Goal: Use online tool/utility: Utilize a website feature to perform a specific function

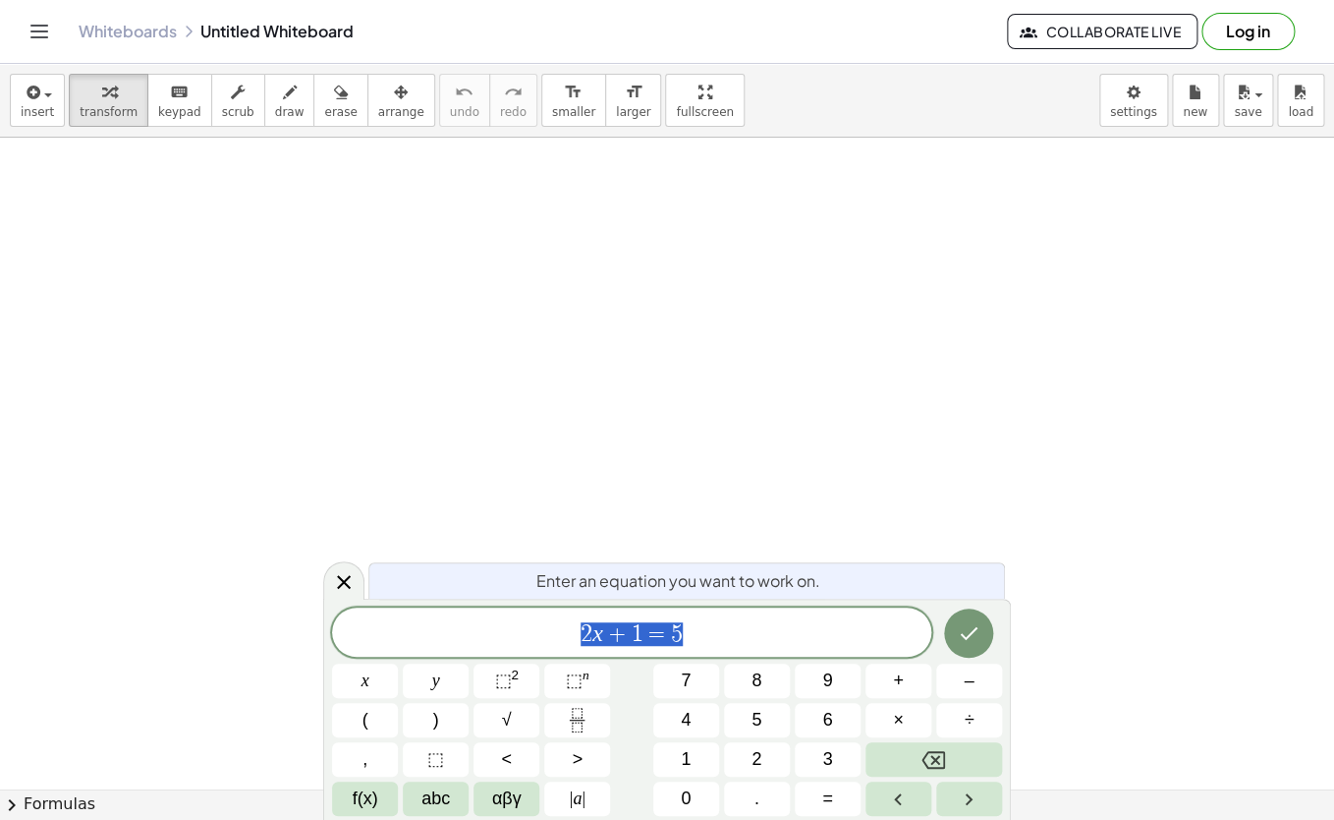
scroll to position [18, 0]
click at [566, 679] on button "⬚ n" at bounding box center [577, 680] width 66 height 34
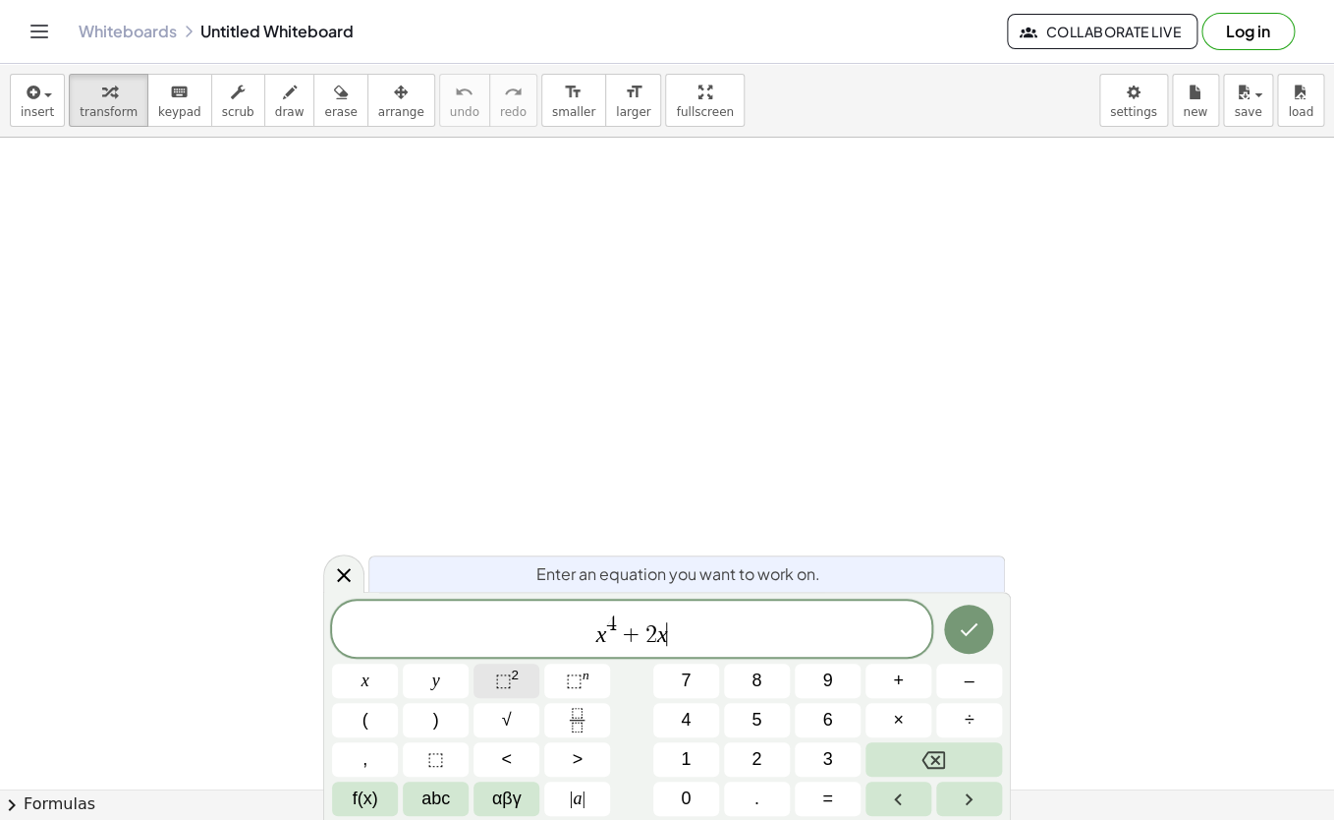
click at [511, 686] on span "⬚" at bounding box center [502, 680] width 17 height 20
click at [973, 631] on icon "Done" at bounding box center [969, 629] width 24 height 24
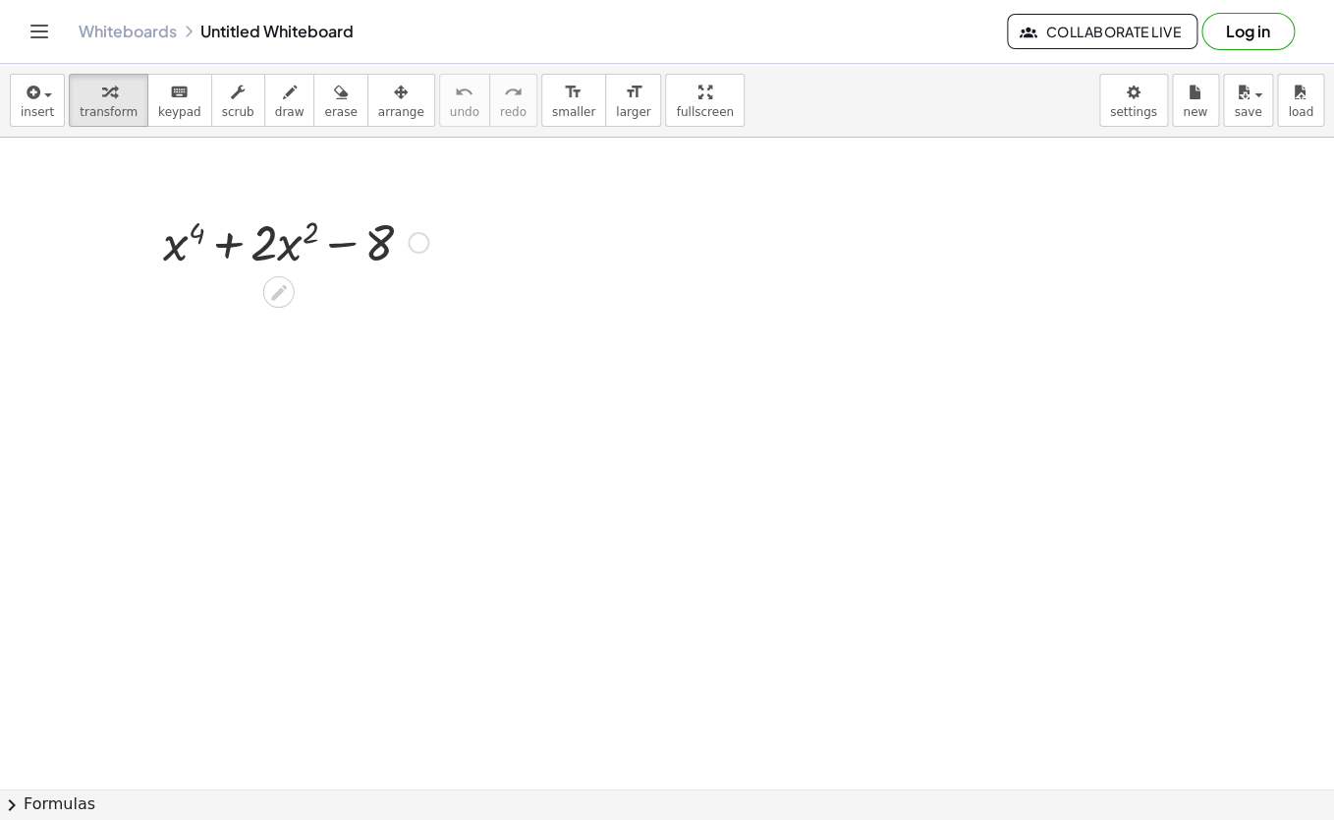
click at [428, 239] on div at bounding box center [419, 243] width 22 height 22
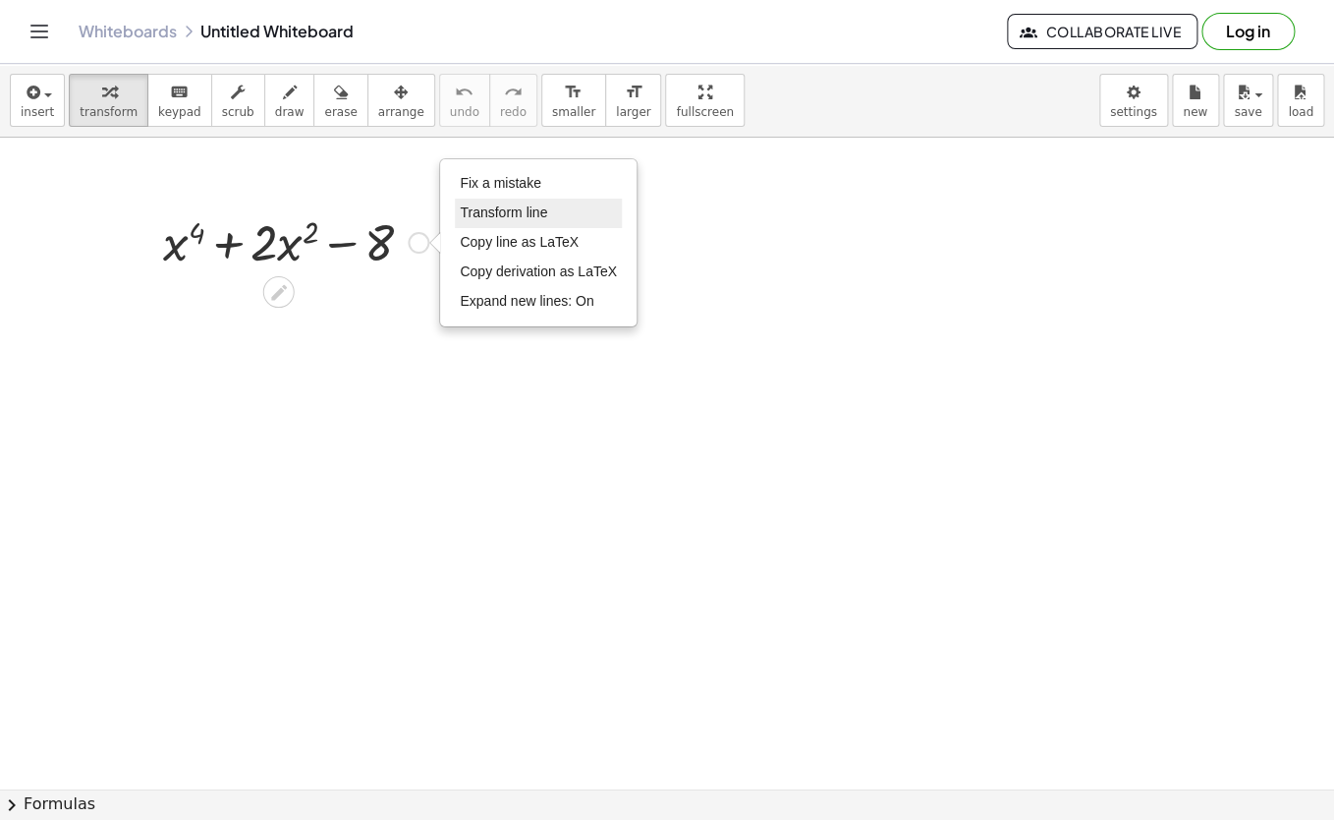
click at [467, 214] on span "Transform line" at bounding box center [503, 212] width 87 height 16
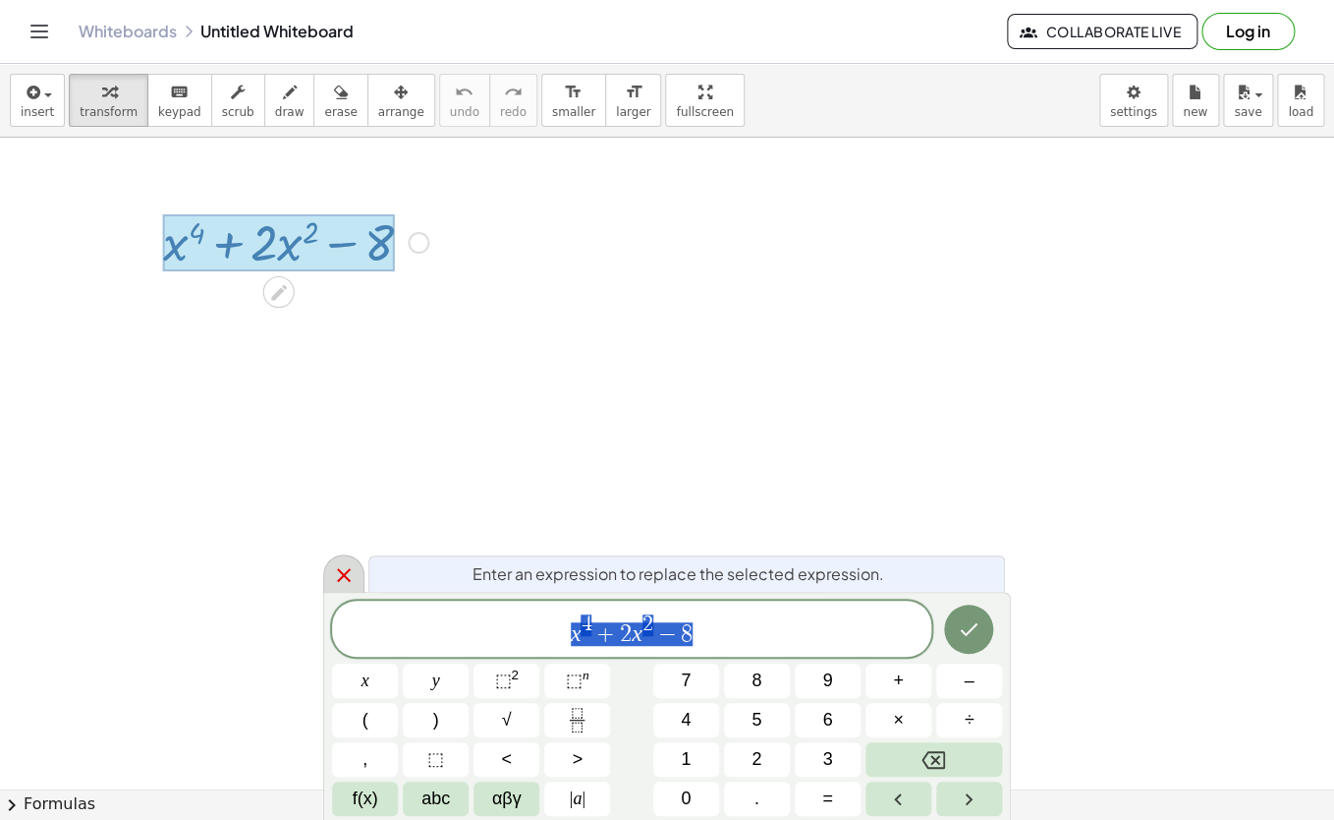
scroll to position [23, 0]
click at [347, 567] on icon at bounding box center [344, 575] width 24 height 24
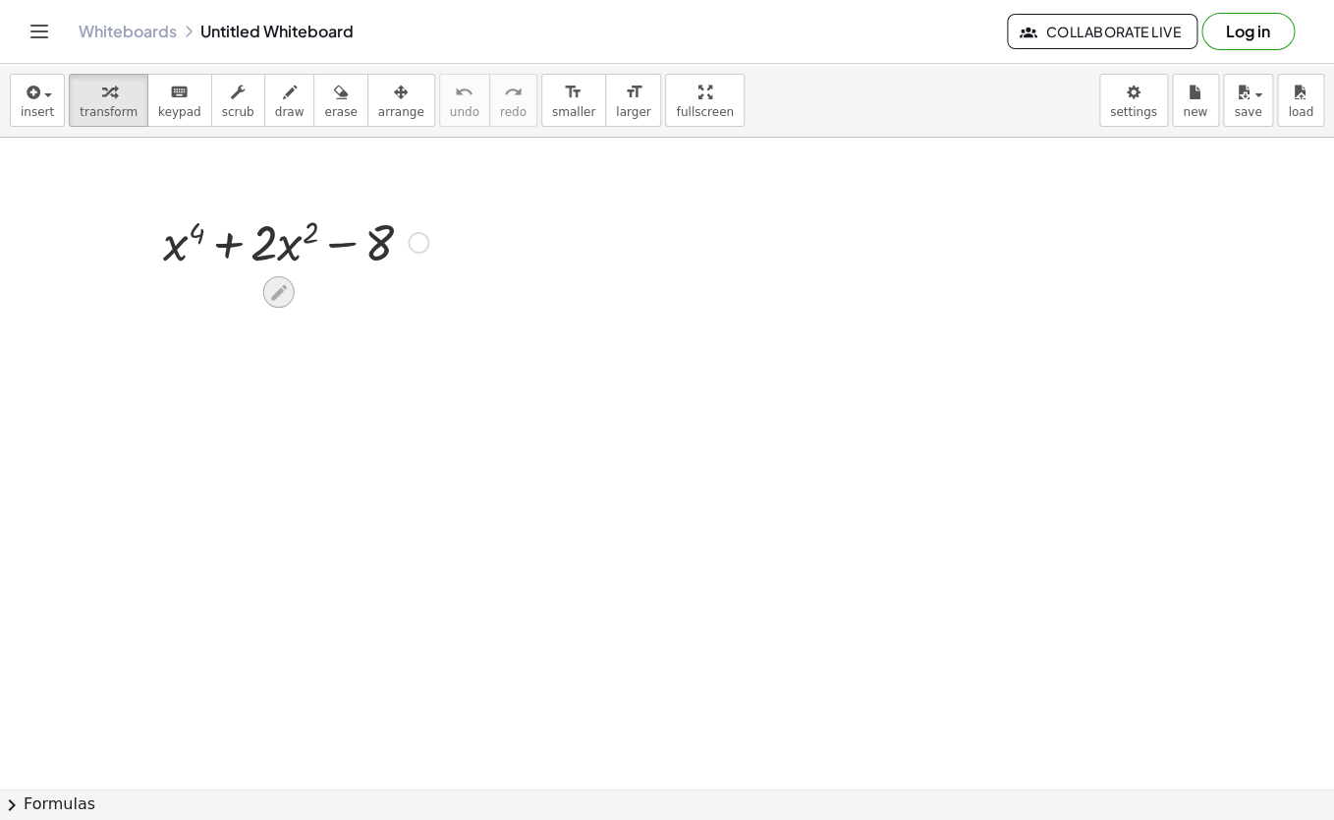
click at [275, 294] on icon at bounding box center [279, 292] width 16 height 16
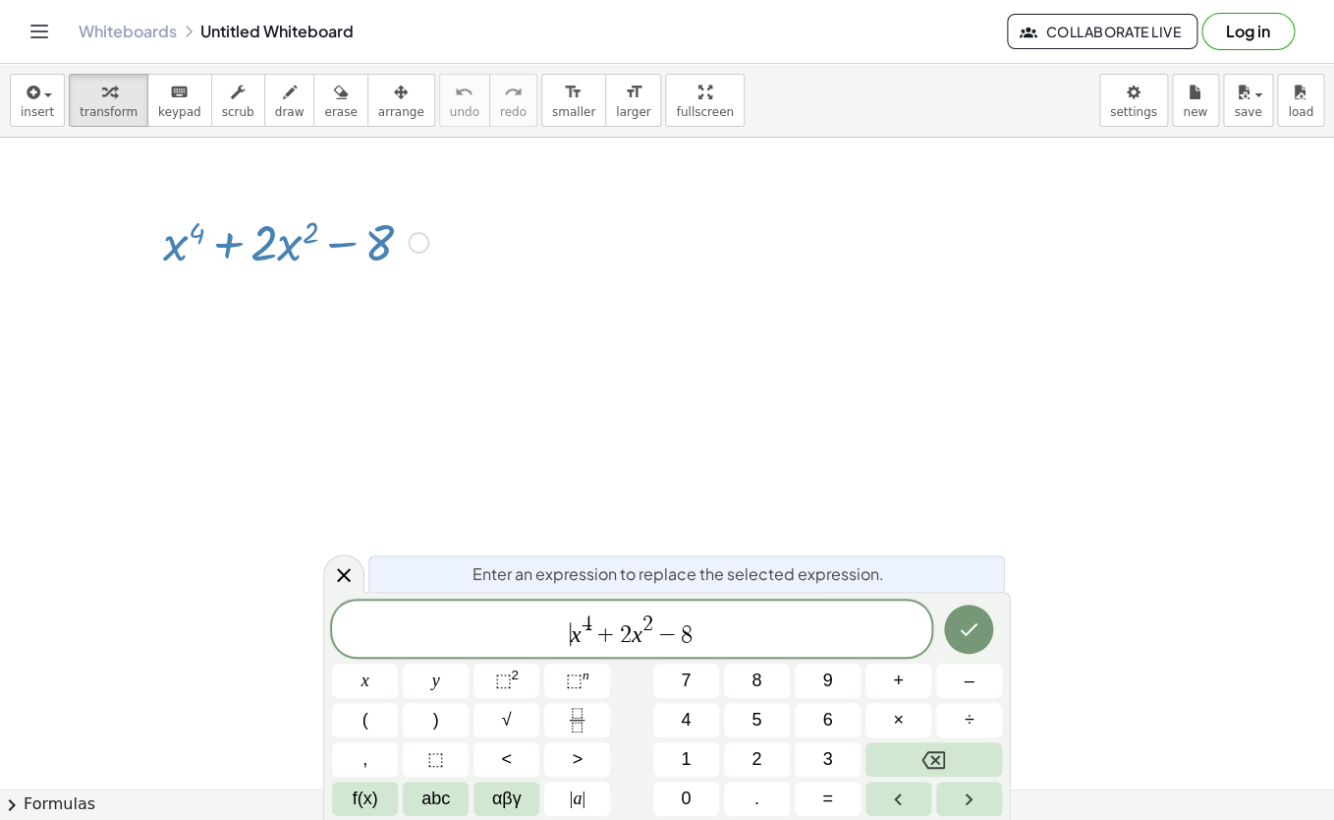
click at [572, 643] on var "x" at bounding box center [576, 633] width 11 height 26
click at [364, 795] on span "f(x)" at bounding box center [366, 798] width 26 height 27
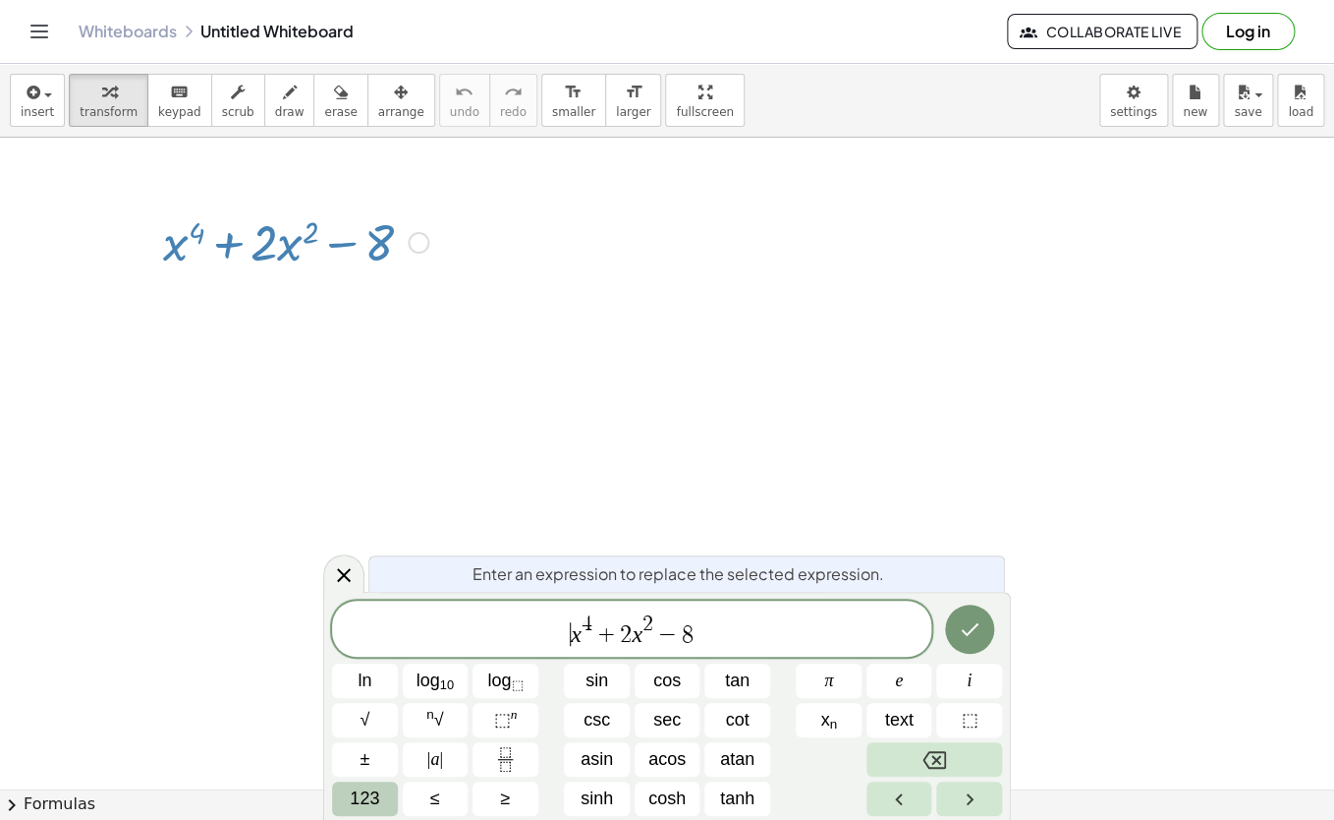
click at [360, 801] on span "123" at bounding box center [364, 798] width 29 height 27
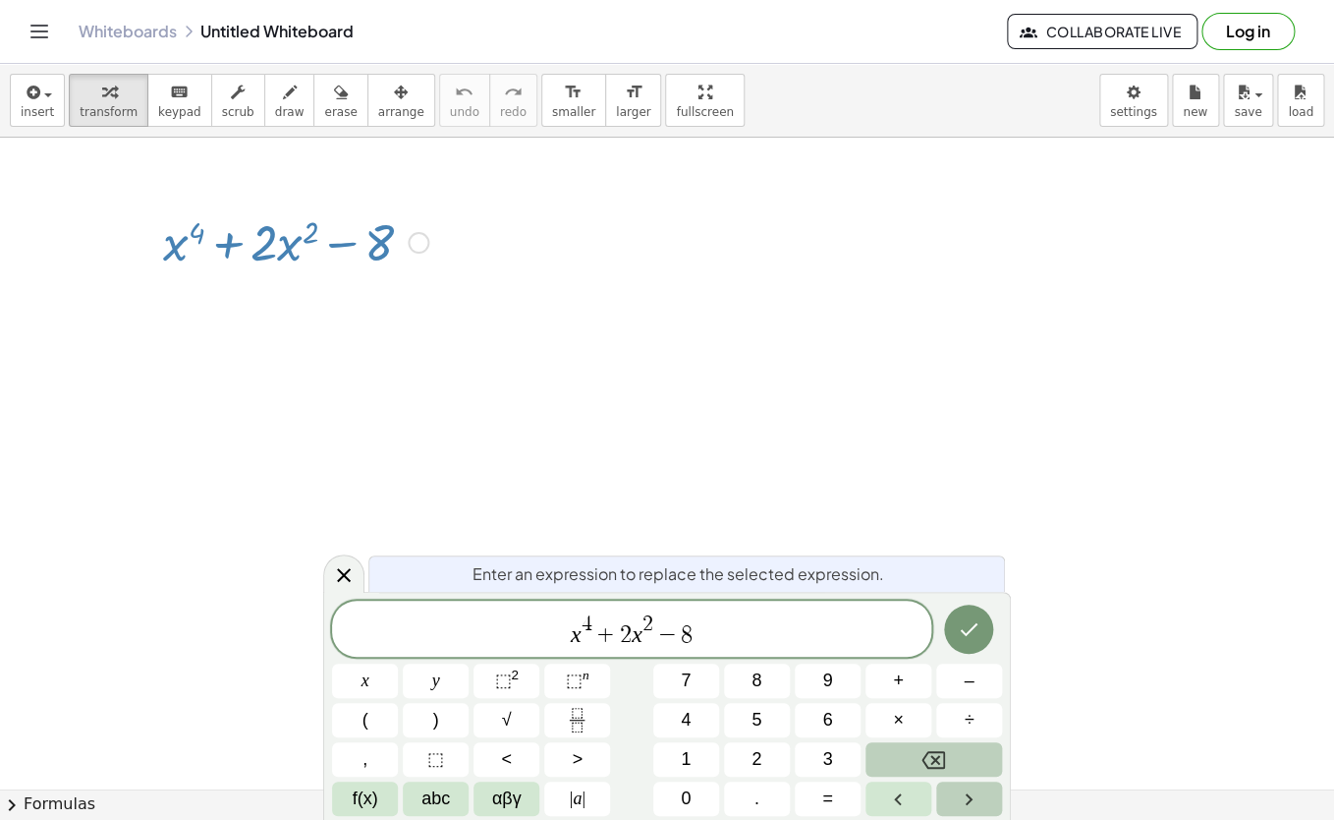
click at [953, 788] on button "Right arrow" at bounding box center [969, 798] width 66 height 34
click at [338, 570] on icon at bounding box center [344, 575] width 24 height 24
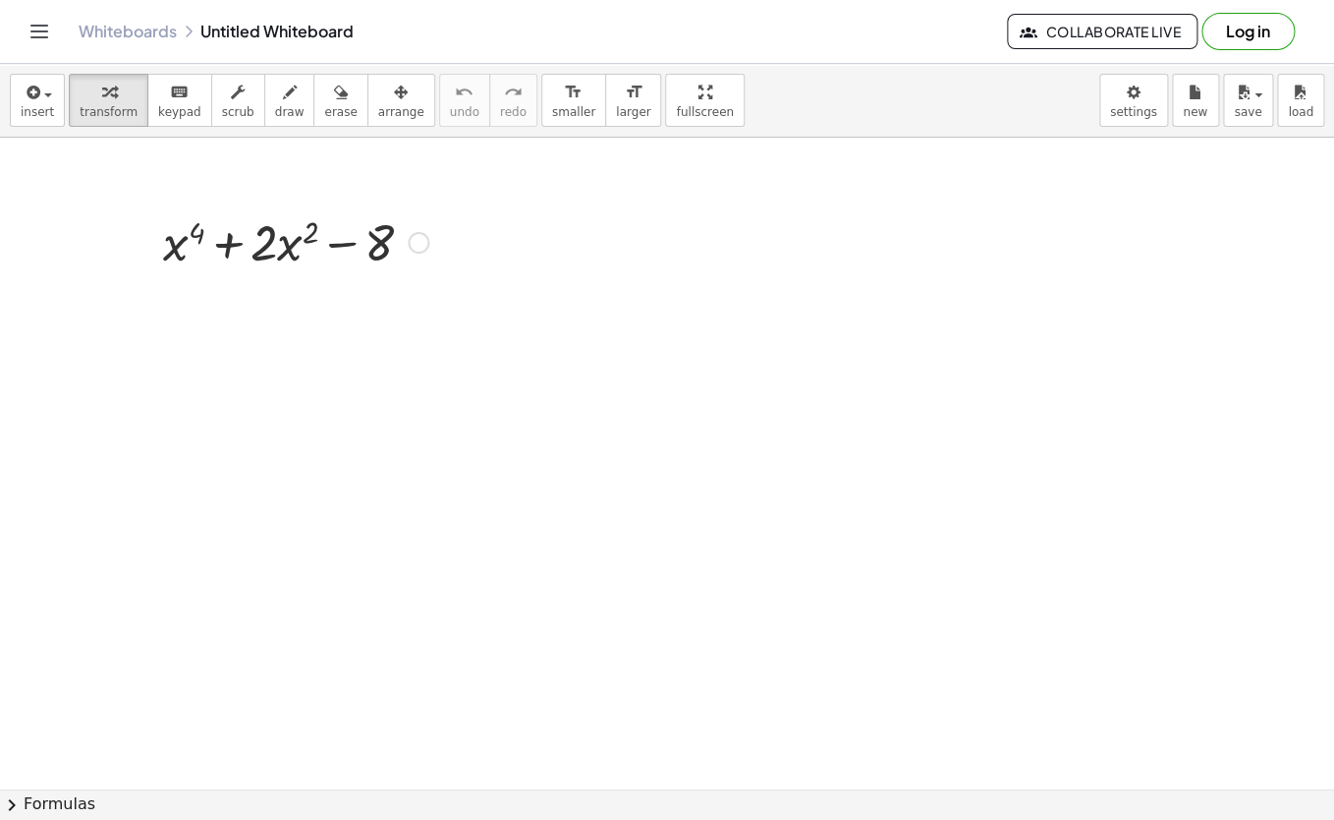
click at [360, 245] on div at bounding box center [295, 240] width 285 height 67
click at [414, 241] on div "Fix a mistake Transform line Copy line as LaTeX Copy derivation as LaTeX Expand…" at bounding box center [419, 243] width 22 height 22
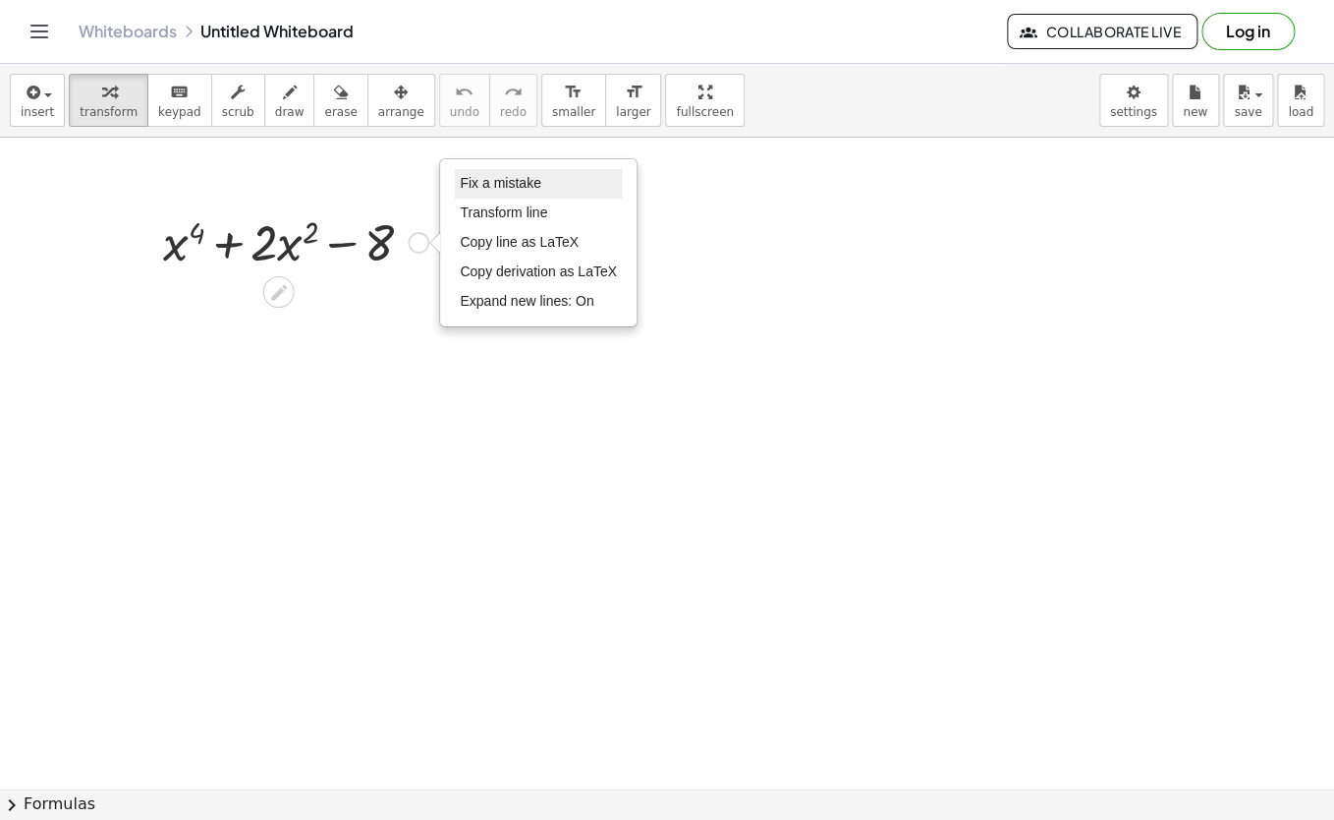
click at [489, 179] on span "Fix a mistake" at bounding box center [500, 183] width 81 height 16
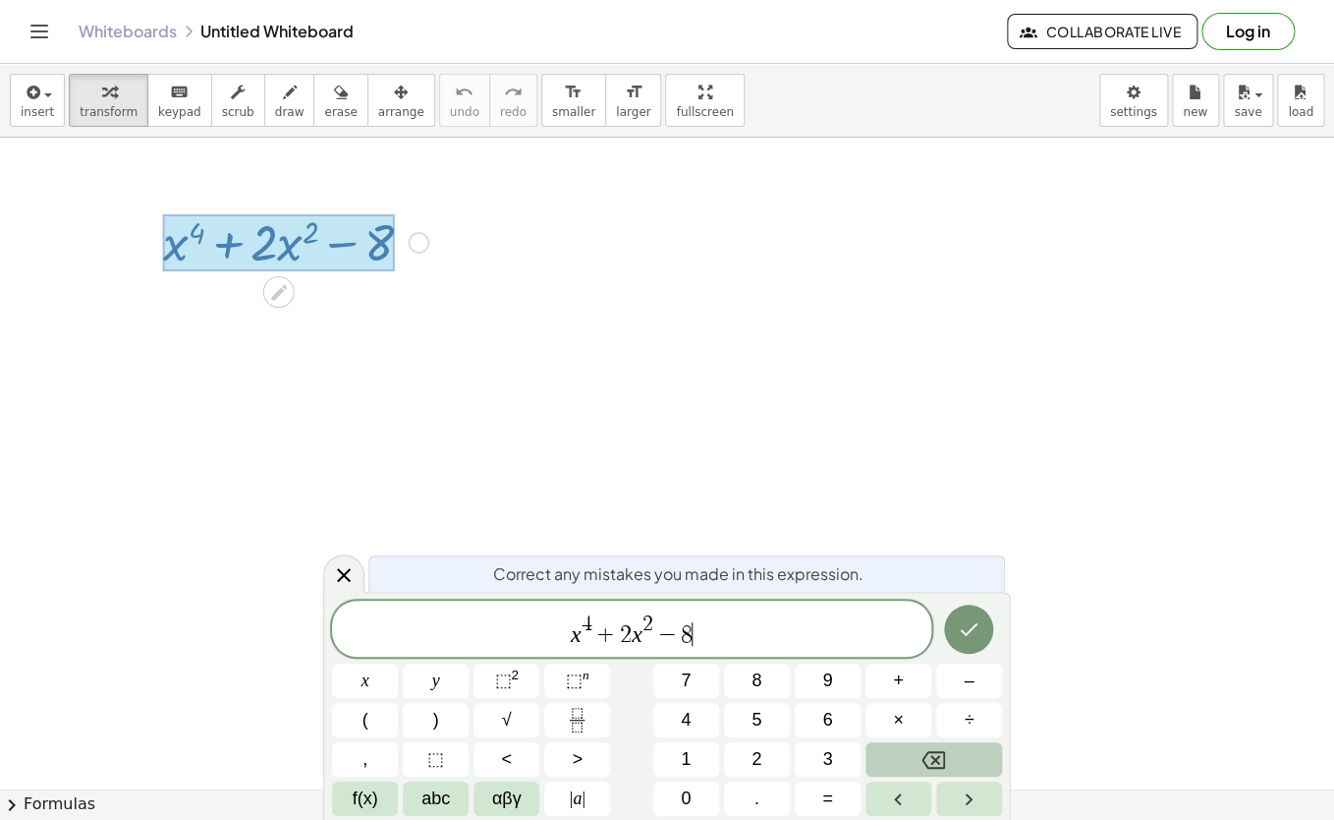
scroll to position [17, 0]
click at [577, 635] on var "x" at bounding box center [576, 633] width 11 height 26
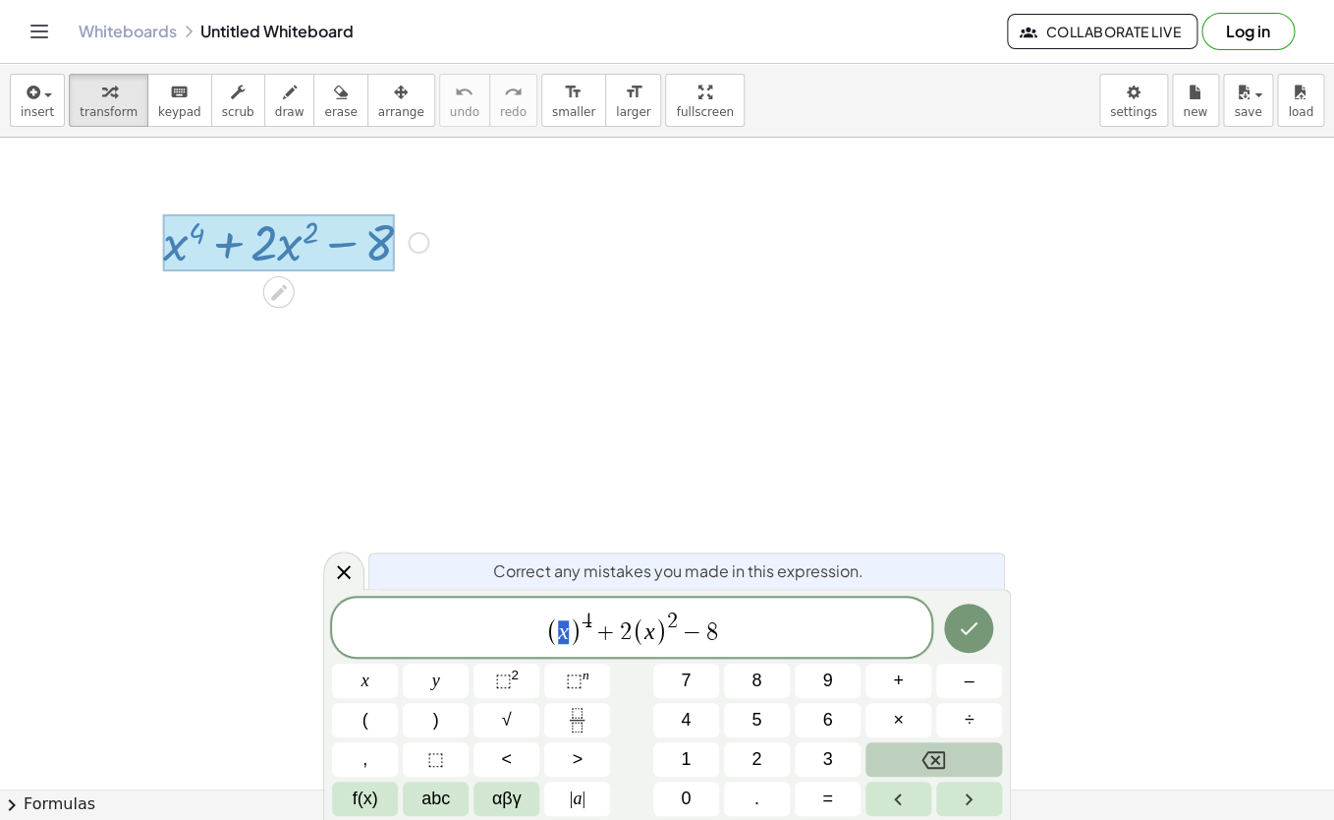
click at [559, 636] on var "x" at bounding box center [563, 631] width 11 height 26
click at [516, 710] on button "√" at bounding box center [507, 720] width 66 height 34
click at [509, 716] on span "√" at bounding box center [507, 720] width 10 height 27
click at [973, 629] on icon "Done" at bounding box center [970, 628] width 18 height 13
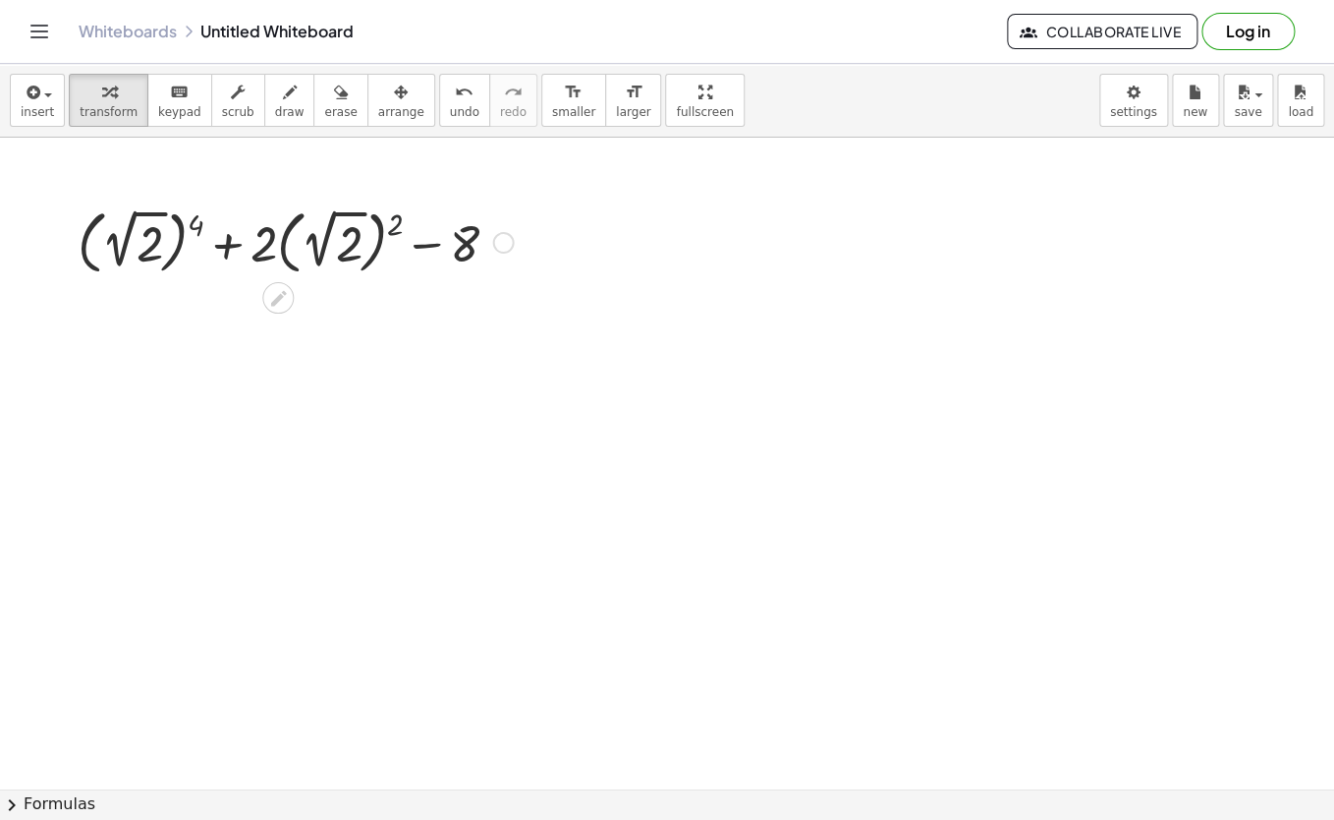
click at [393, 227] on div at bounding box center [295, 240] width 455 height 79
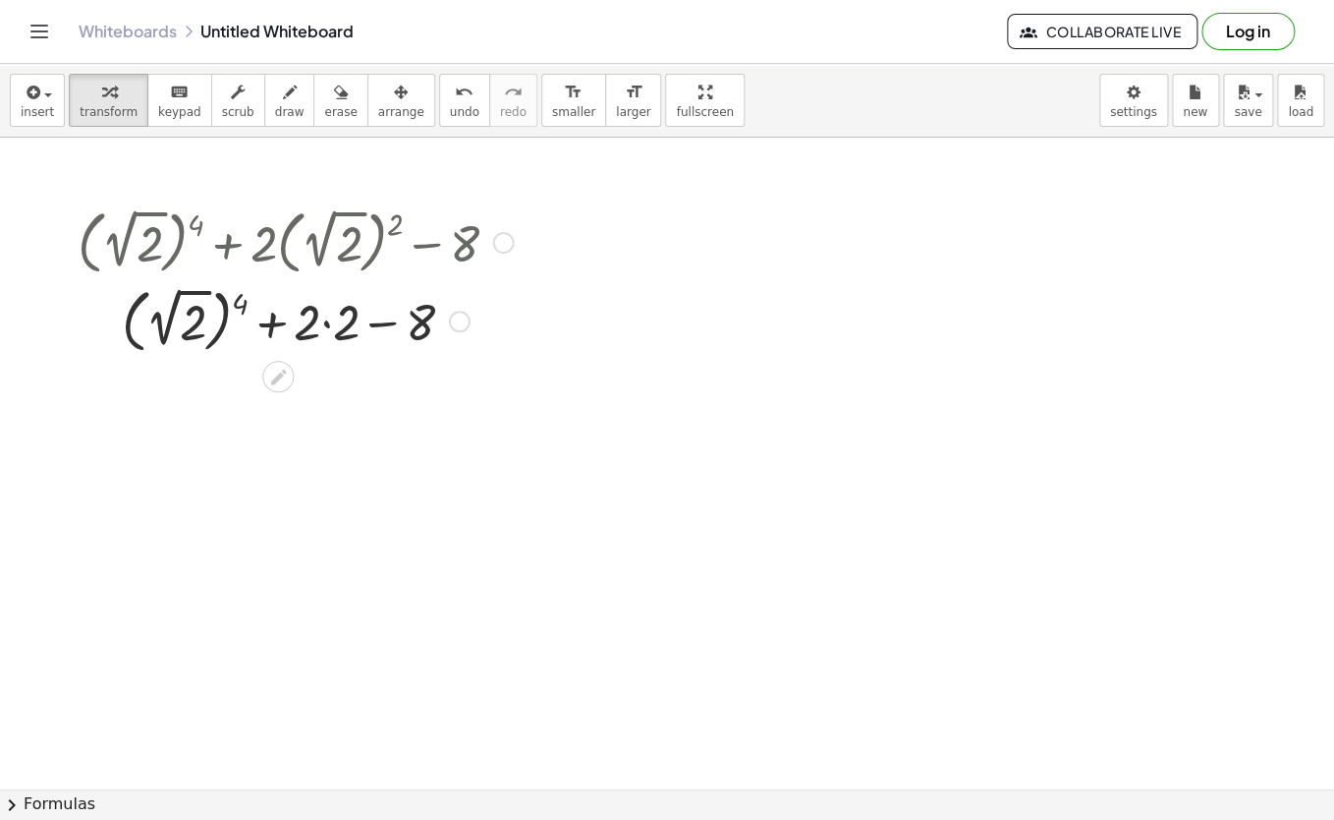
click at [215, 316] on div at bounding box center [295, 319] width 455 height 79
click at [198, 318] on div at bounding box center [295, 319] width 455 height 79
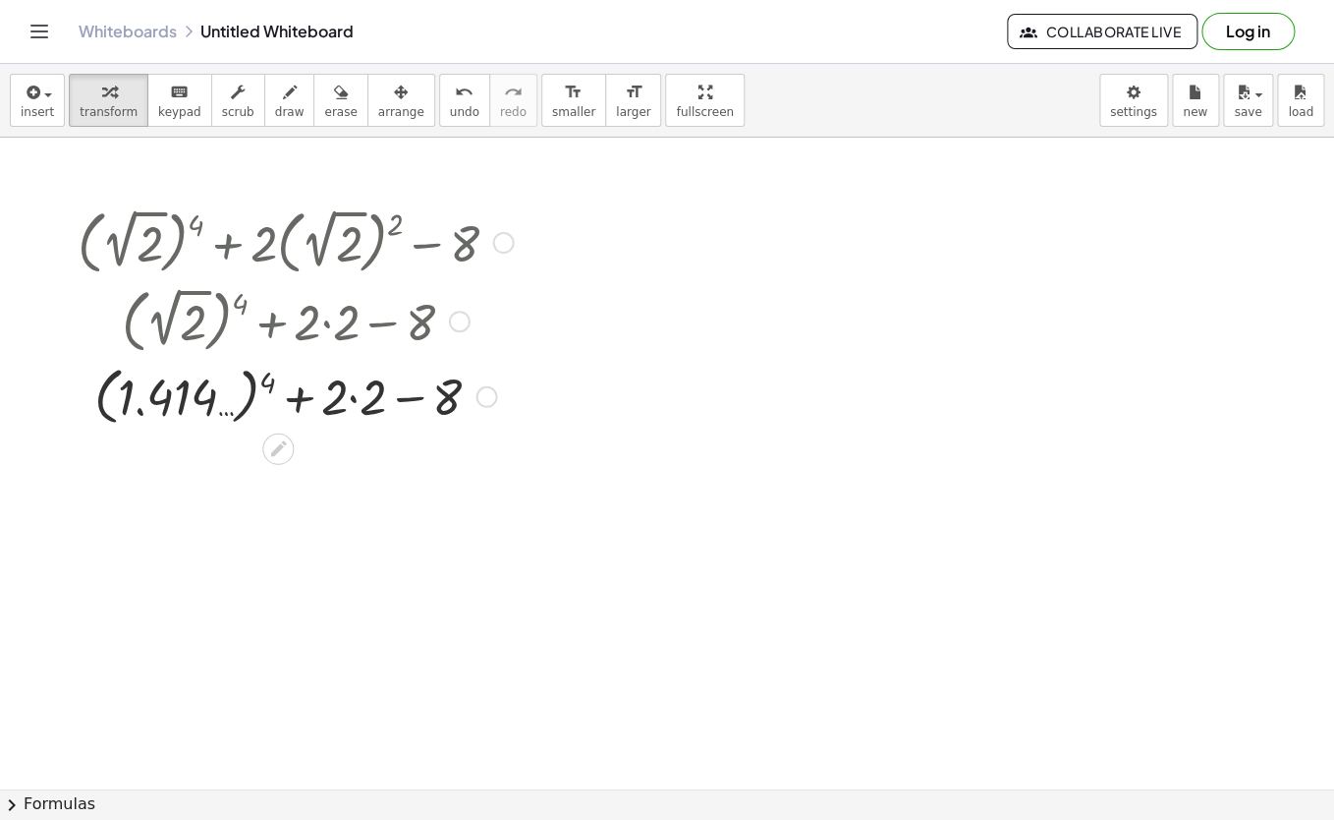
click at [264, 385] on div at bounding box center [295, 395] width 455 height 72
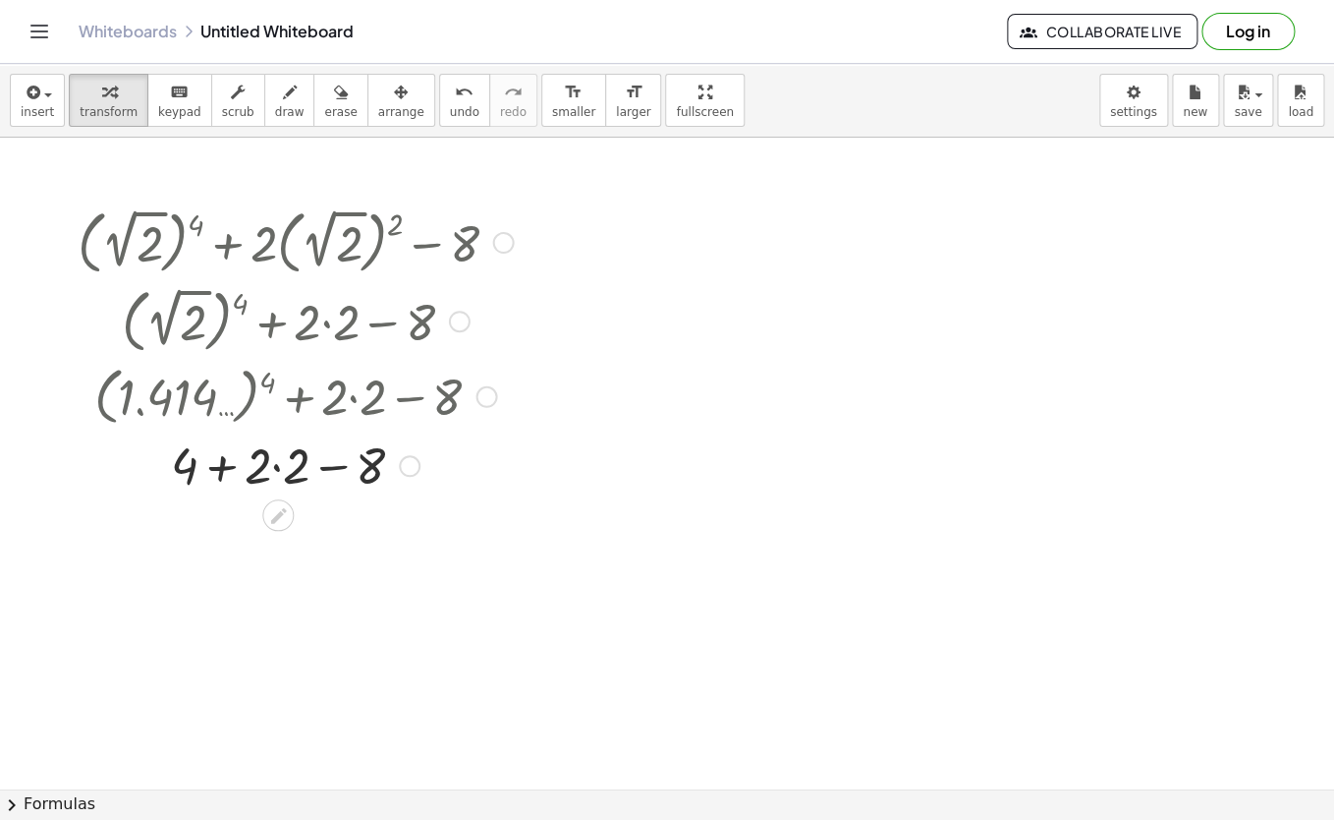
click at [276, 466] on div at bounding box center [295, 463] width 455 height 67
click at [237, 537] on div at bounding box center [295, 530] width 455 height 67
click at [272, 604] on div at bounding box center [295, 597] width 455 height 67
click at [54, 98] on button "insert" at bounding box center [37, 100] width 55 height 53
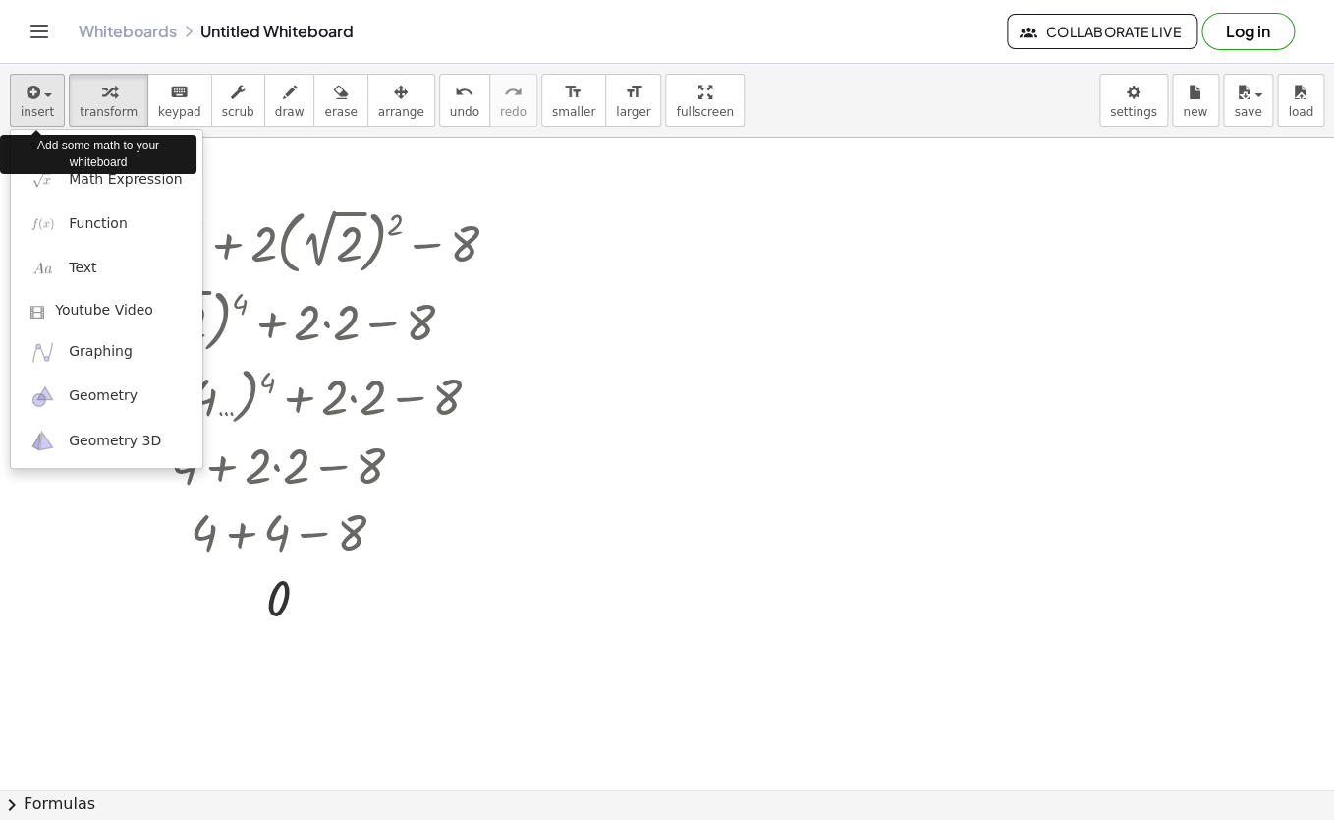
click at [53, 95] on button "insert" at bounding box center [37, 100] width 55 height 53
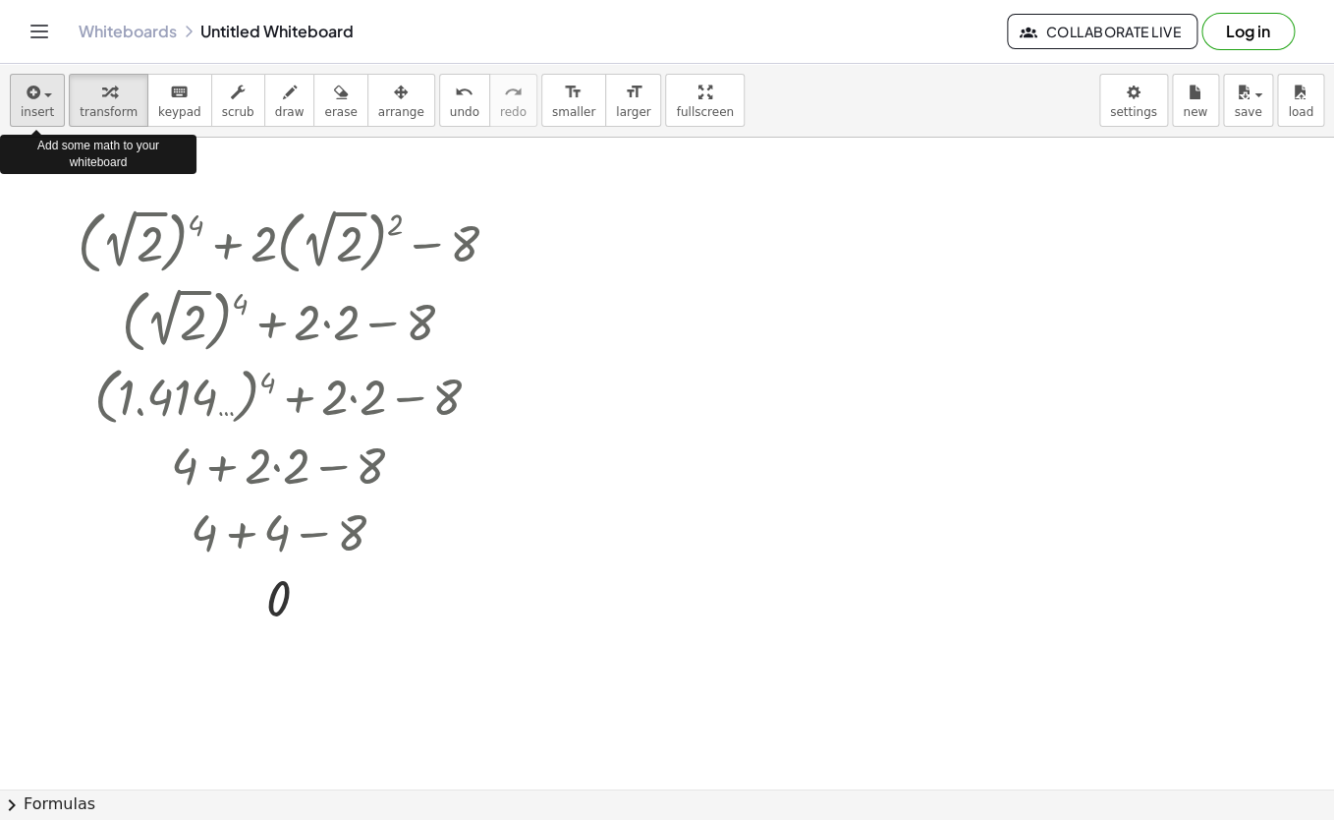
click at [53, 95] on button "insert" at bounding box center [37, 100] width 55 height 53
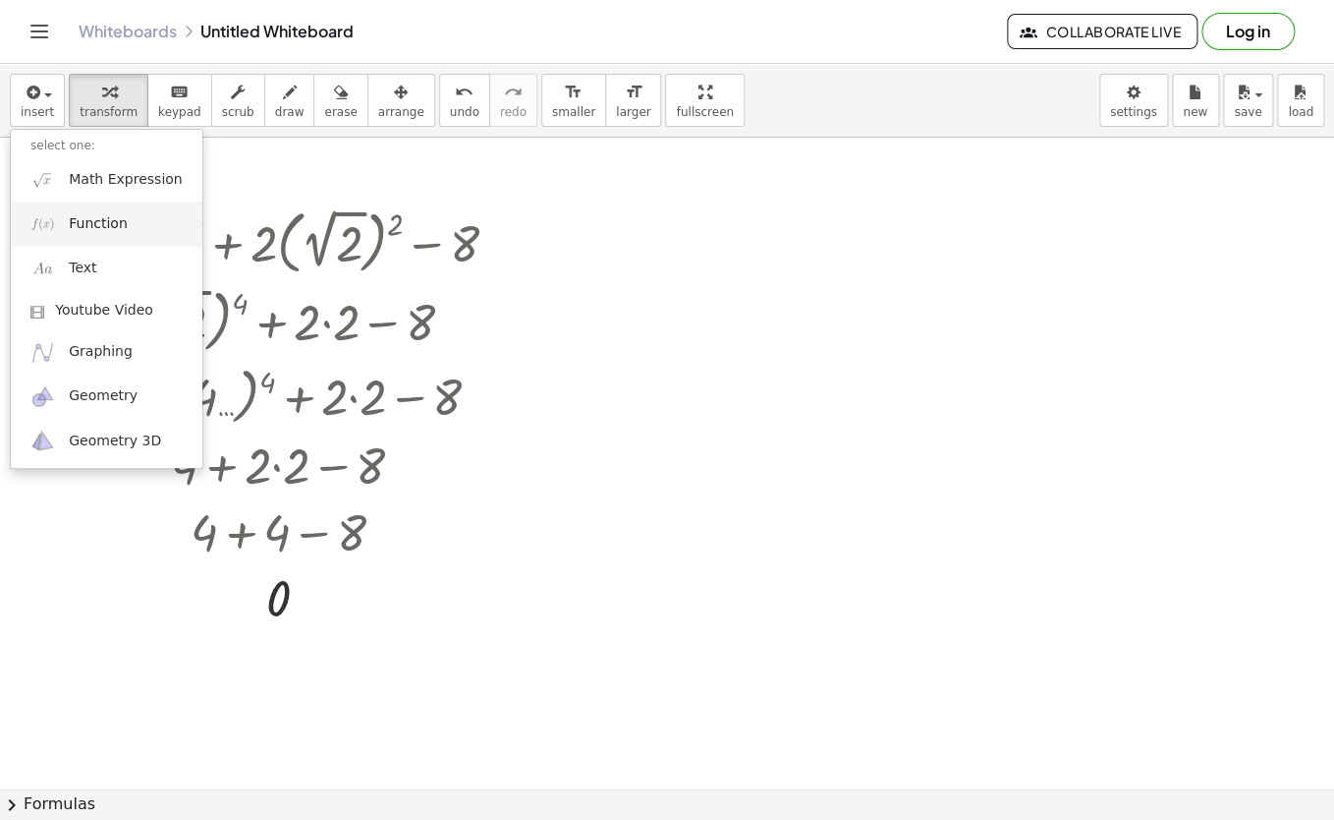
click at [85, 227] on span "Function" at bounding box center [98, 224] width 59 height 20
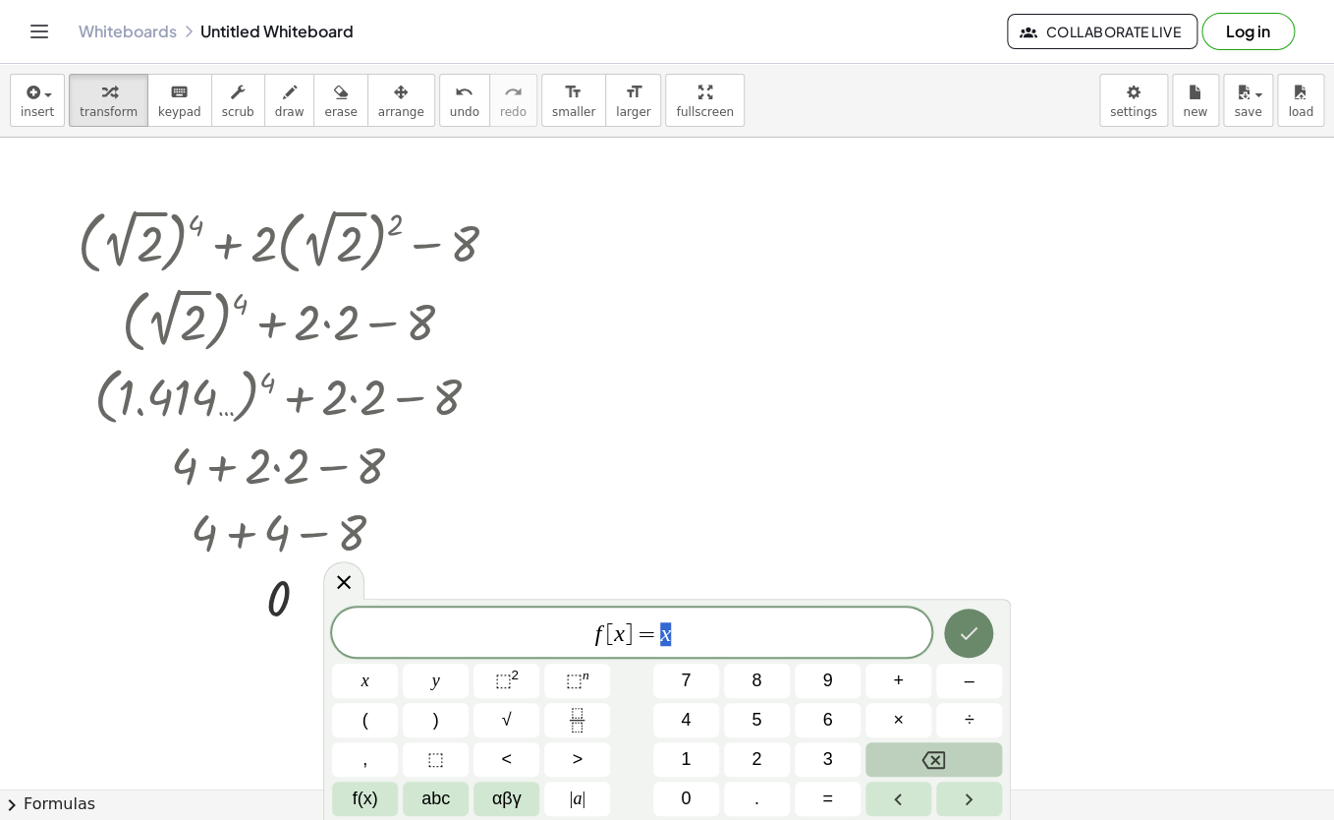
click at [964, 639] on icon "Done" at bounding box center [969, 633] width 24 height 24
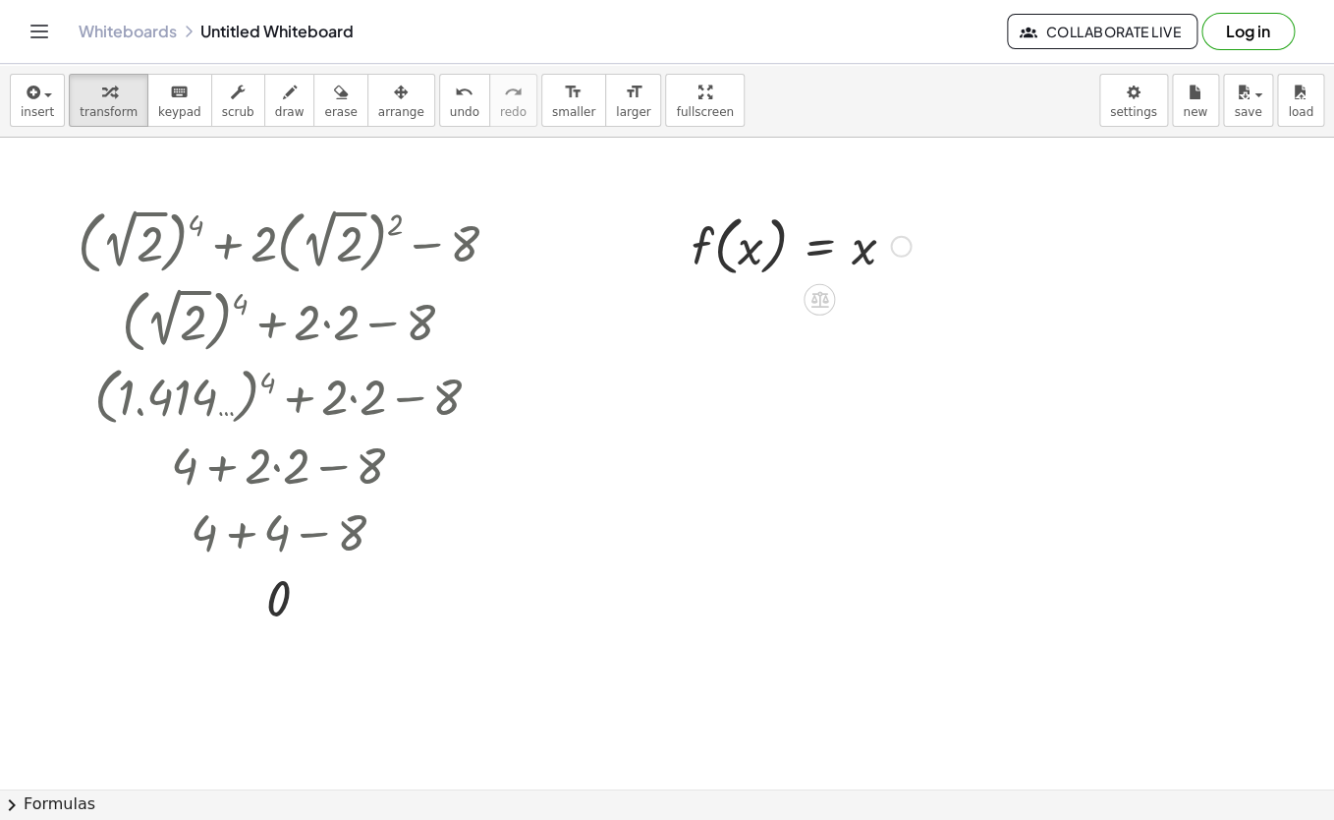
click at [743, 243] on div at bounding box center [801, 244] width 239 height 75
click at [908, 243] on div at bounding box center [901, 247] width 22 height 22
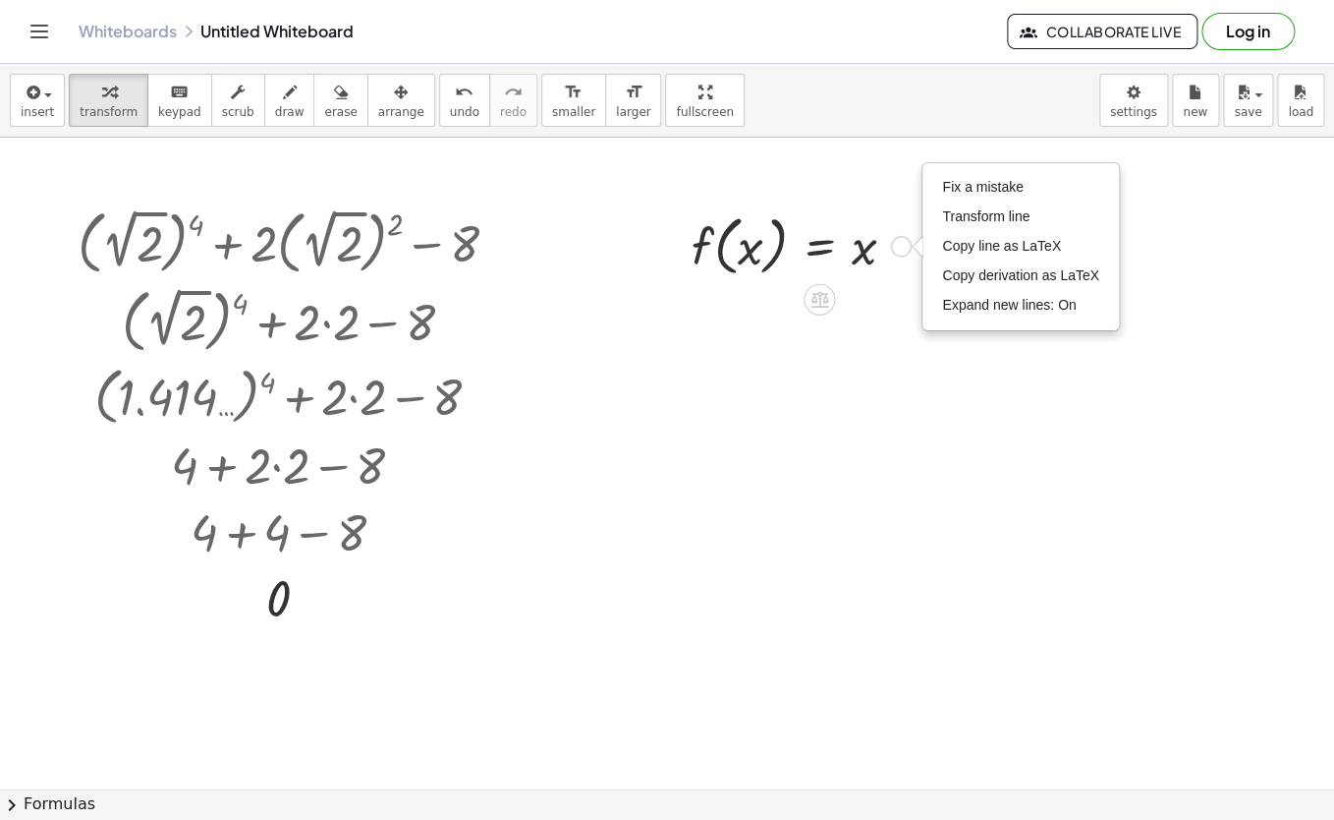
click at [747, 248] on div at bounding box center [801, 244] width 239 height 75
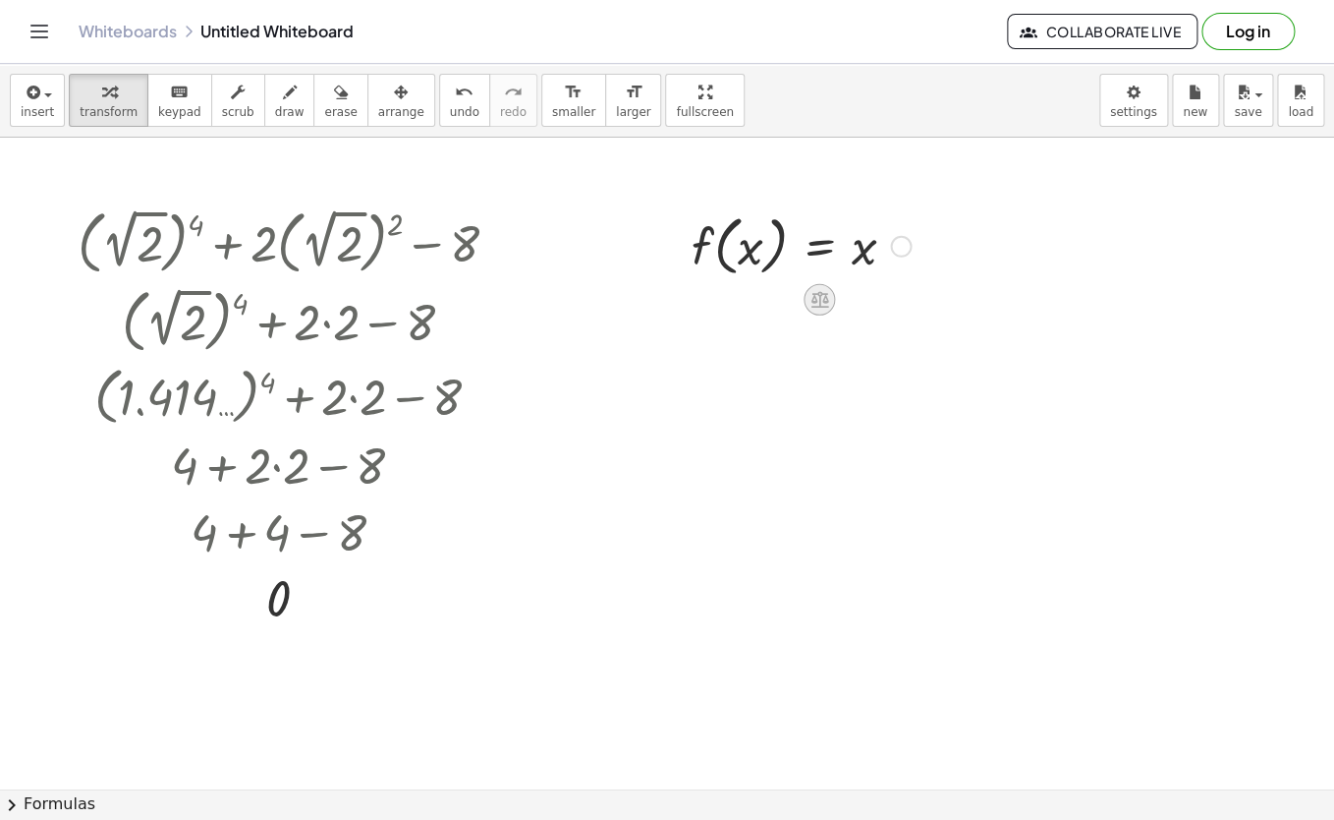
click at [822, 308] on icon at bounding box center [820, 300] width 18 height 17
click at [900, 300] on icon at bounding box center [898, 299] width 12 height 3
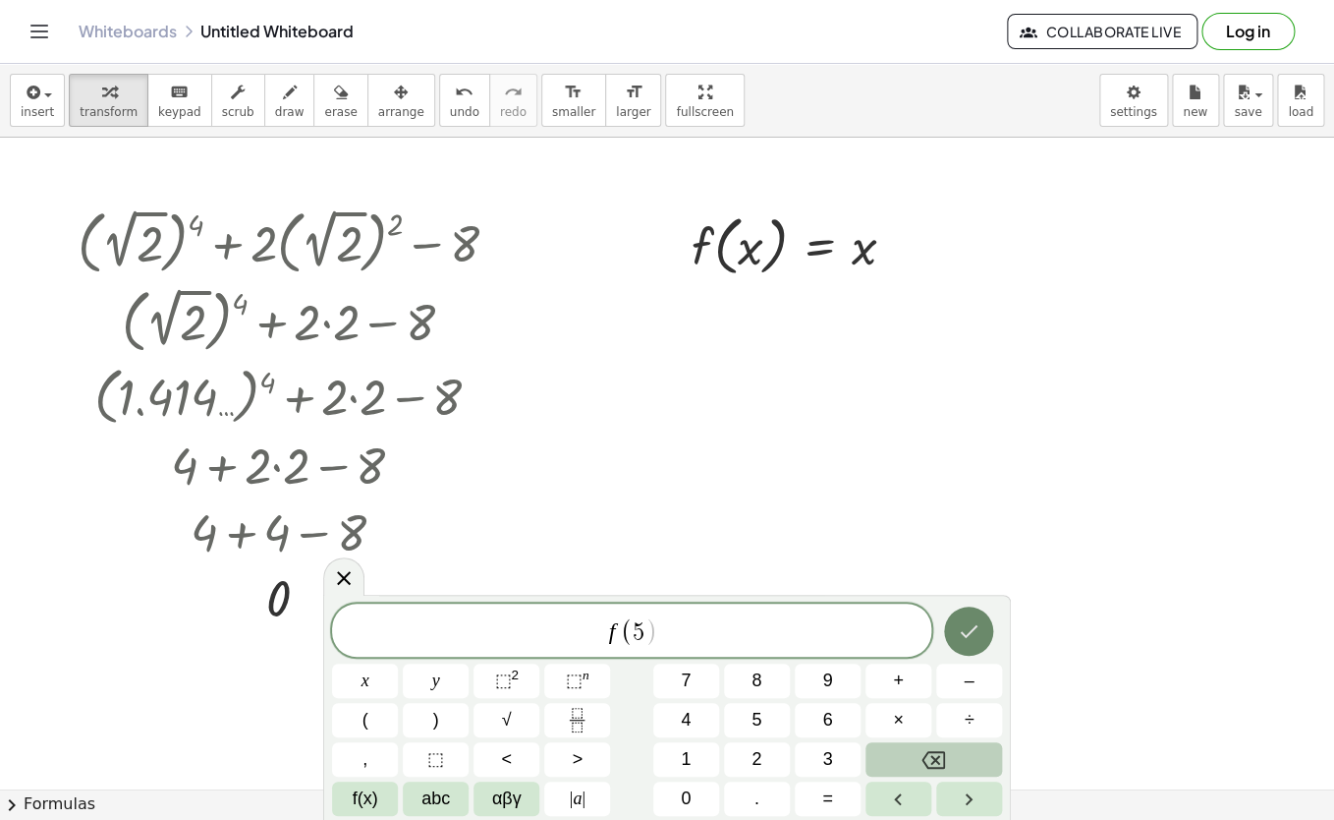
click at [989, 636] on button "Done" at bounding box center [968, 630] width 49 height 49
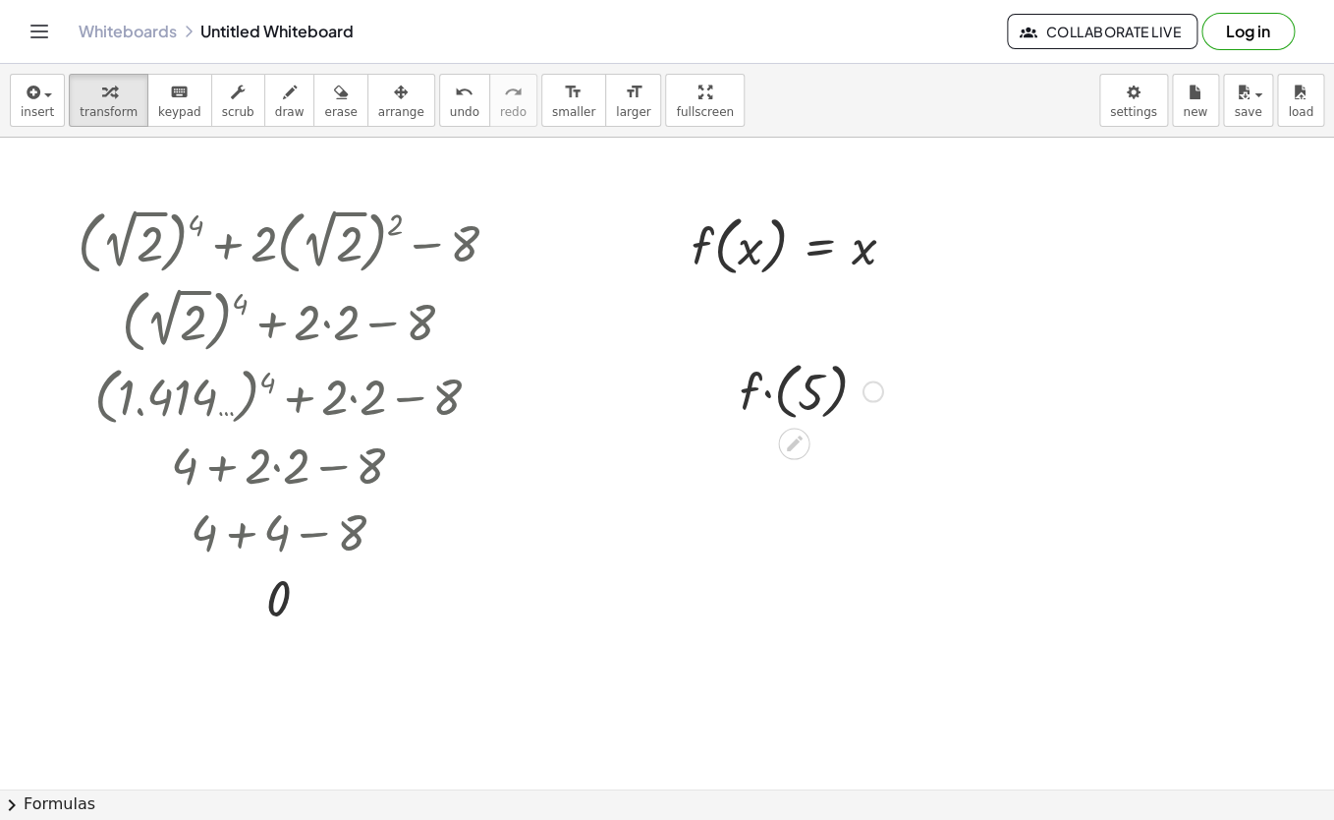
click at [769, 398] on div at bounding box center [811, 390] width 163 height 72
click at [818, 398] on div at bounding box center [811, 390] width 163 height 72
click at [450, 107] on span "undo" at bounding box center [464, 112] width 29 height 14
click at [789, 396] on div at bounding box center [811, 390] width 163 height 72
click at [439, 101] on button "undo undo" at bounding box center [464, 100] width 51 height 53
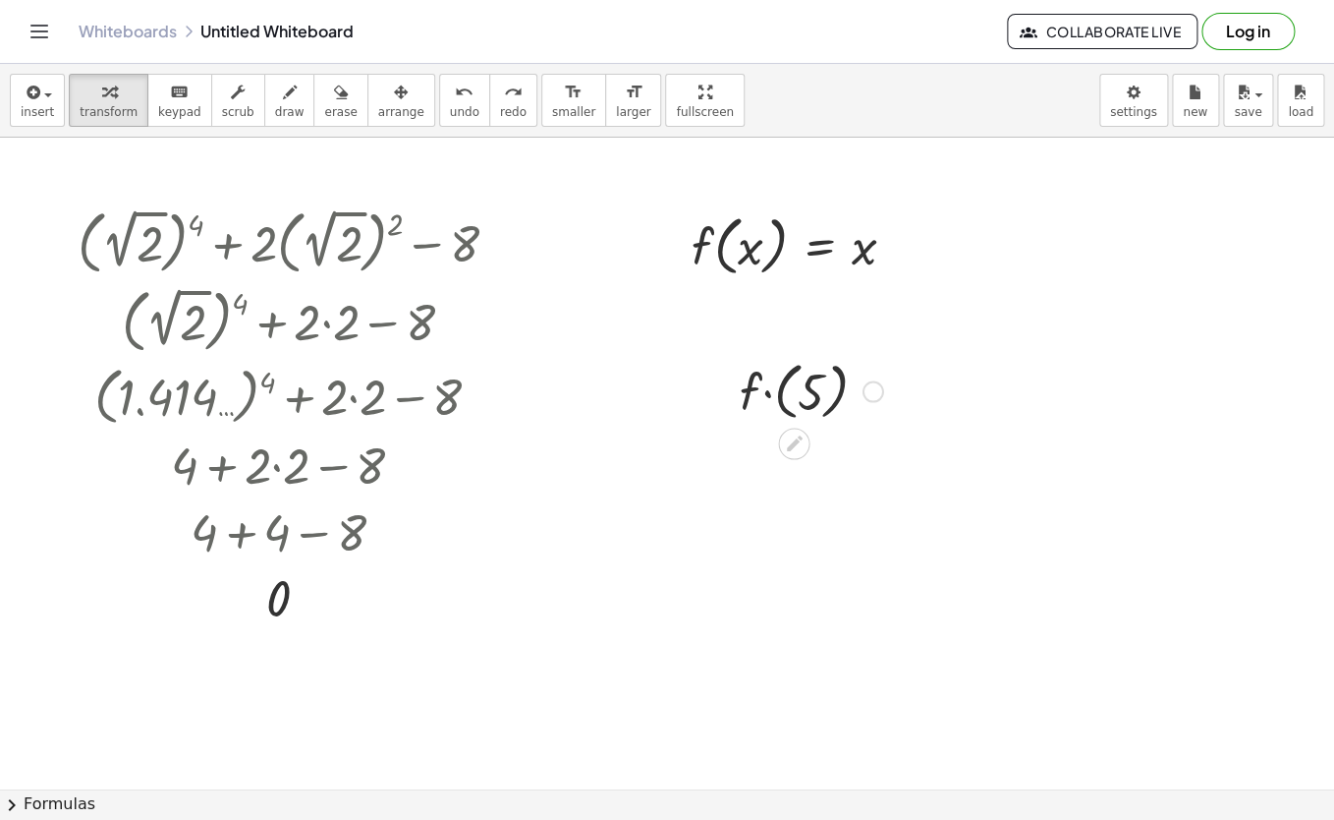
click at [875, 396] on div at bounding box center [874, 392] width 22 height 22
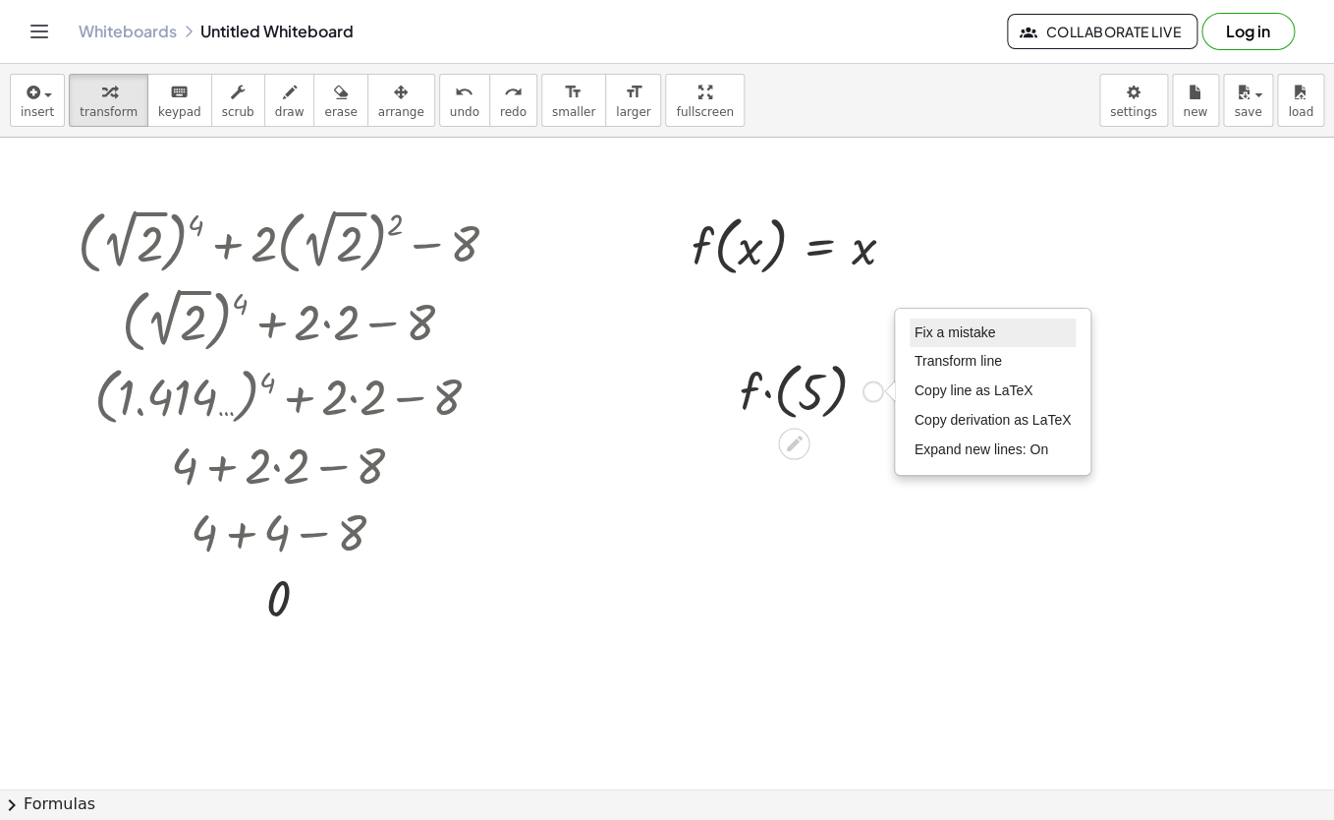
click at [926, 339] on span "Fix a mistake" at bounding box center [955, 332] width 81 height 16
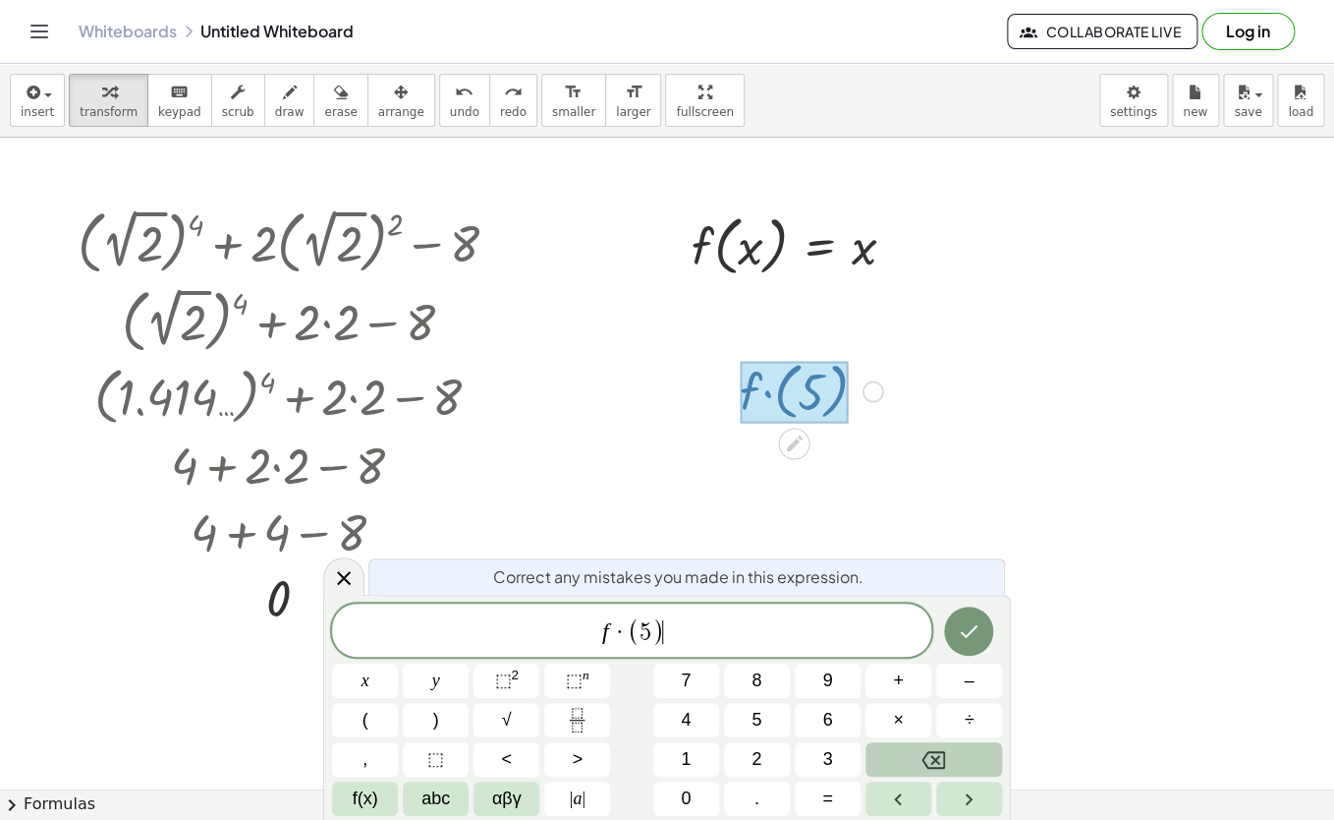
click at [630, 626] on span "(" at bounding box center [633, 631] width 13 height 28
click at [958, 635] on icon "Done" at bounding box center [969, 631] width 24 height 24
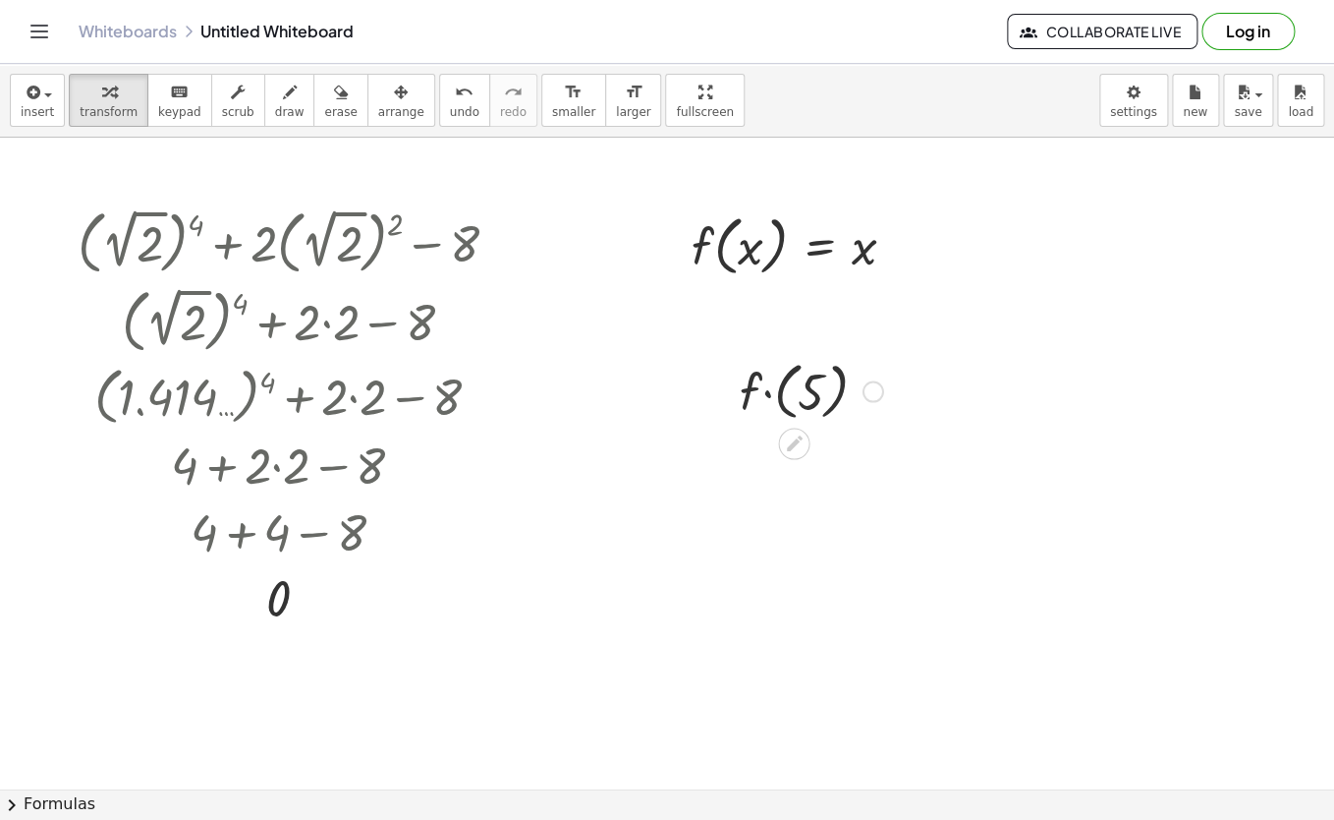
click at [763, 393] on div at bounding box center [811, 390] width 163 height 72
click at [739, 244] on div at bounding box center [801, 244] width 239 height 75
click at [52, 106] on span "insert" at bounding box center [37, 112] width 33 height 14
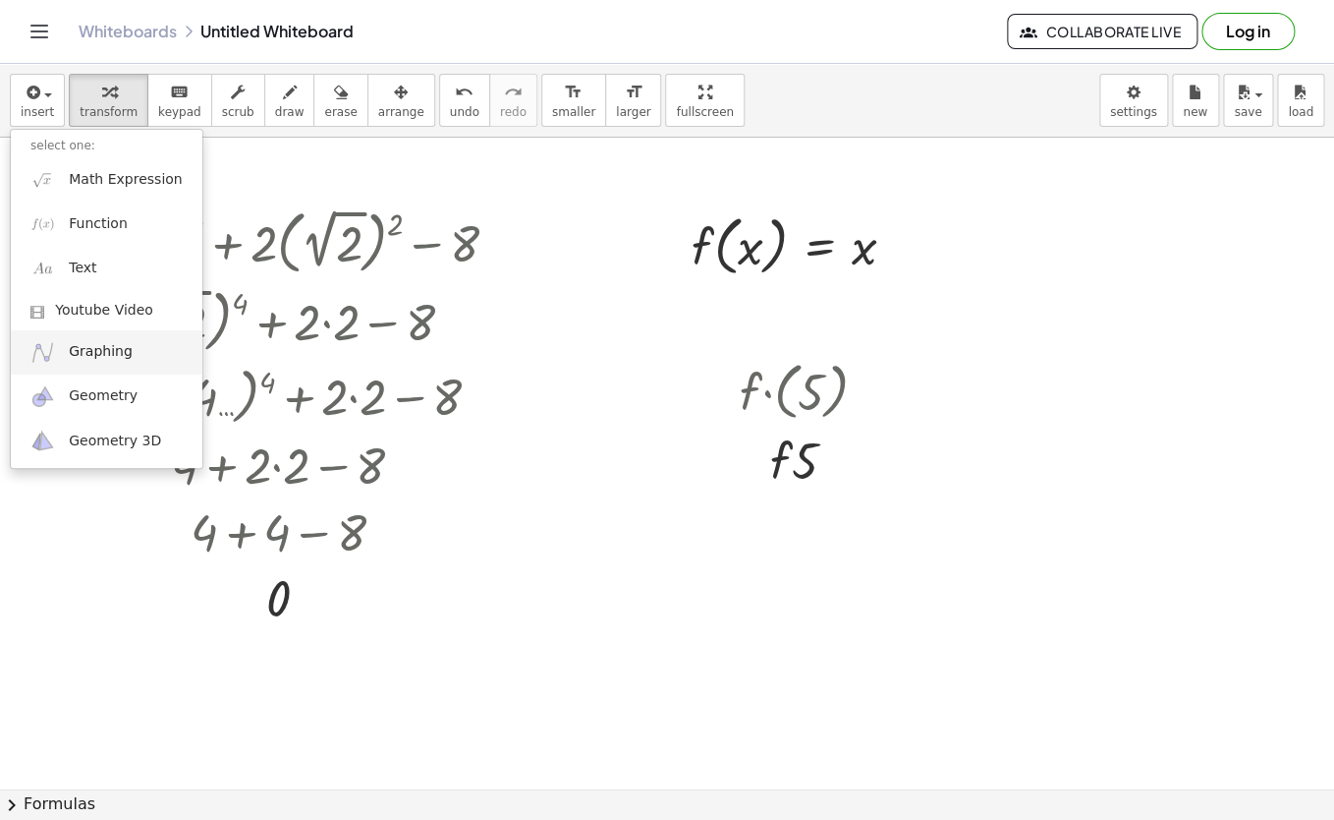
click at [95, 348] on span "Graphing" at bounding box center [101, 352] width 64 height 20
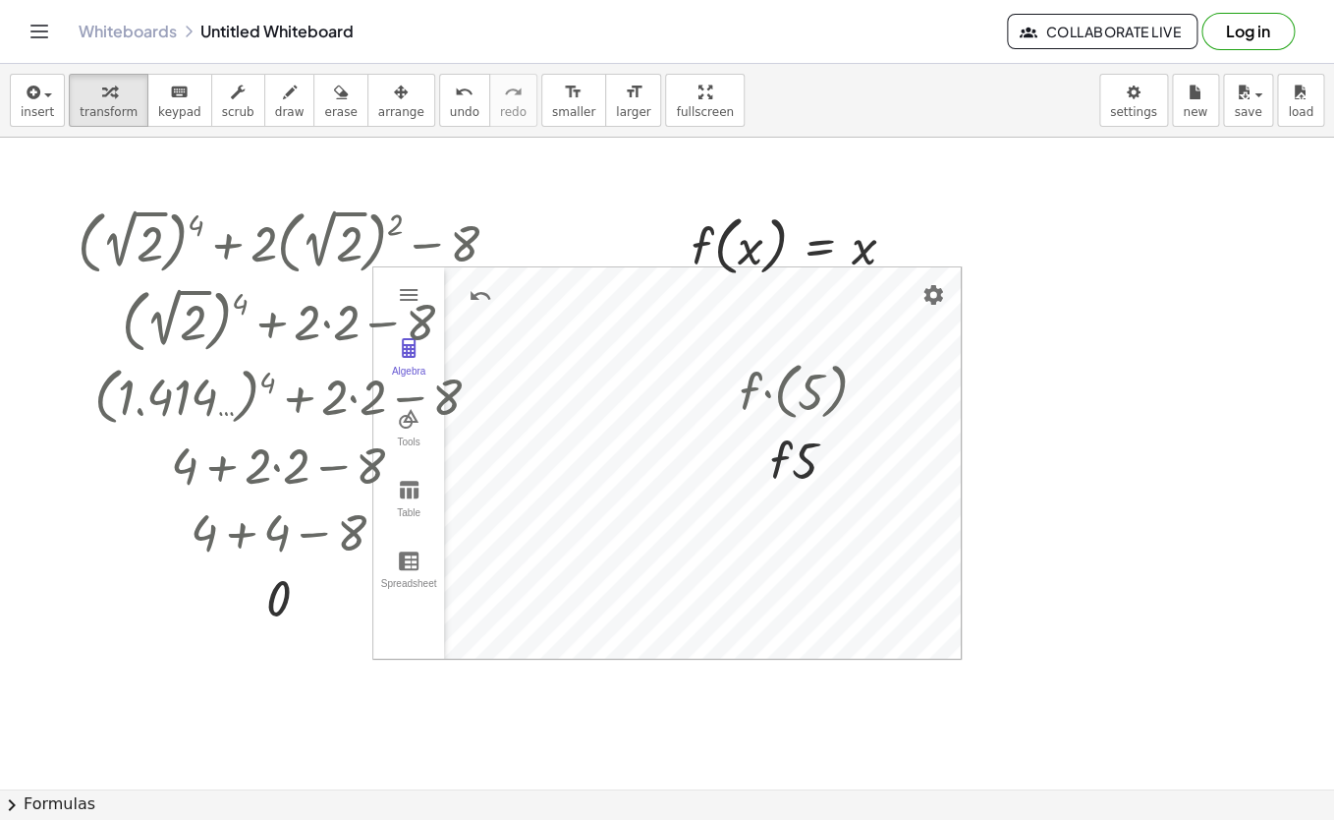
drag, startPoint x: 409, startPoint y: 647, endPoint x: 450, endPoint y: 696, distance: 64.2
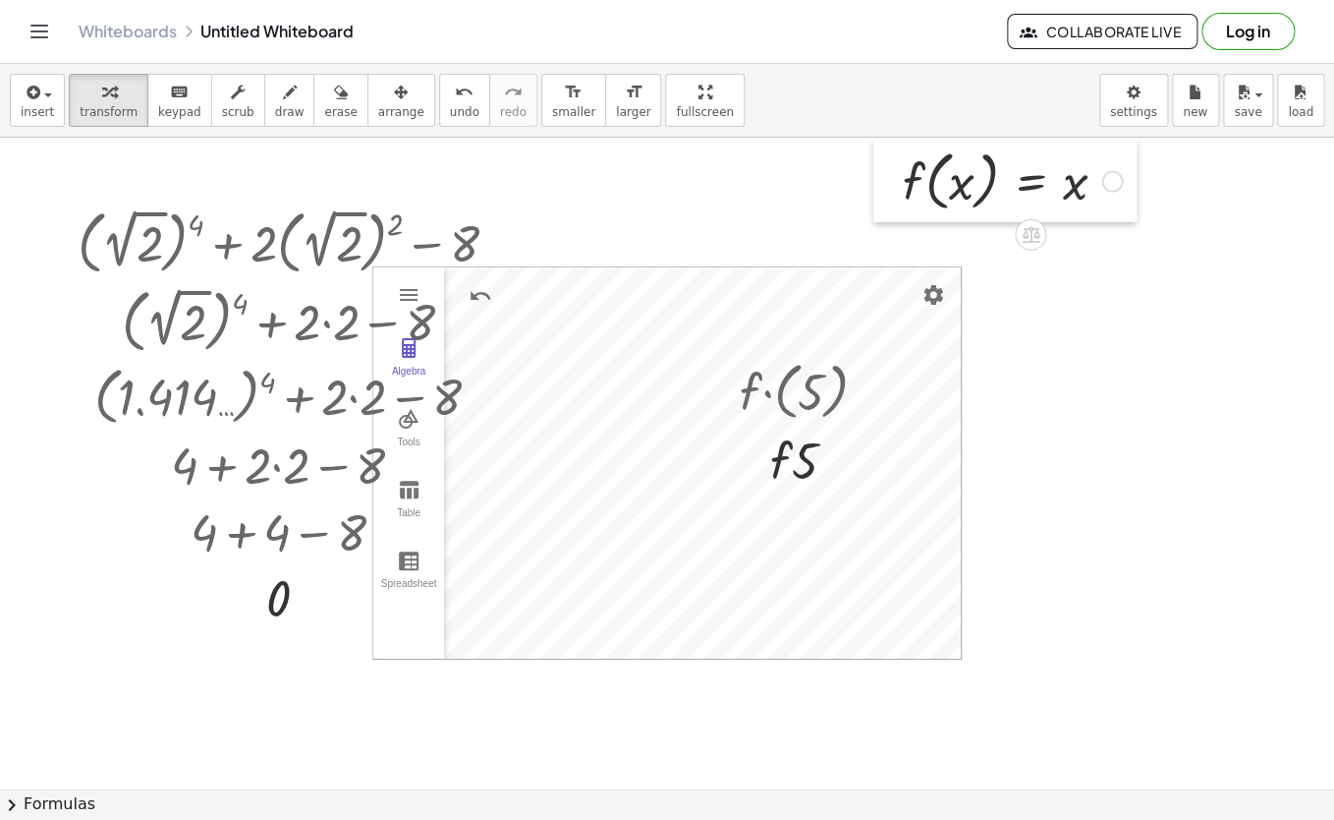
drag, startPoint x: 676, startPoint y: 267, endPoint x: 887, endPoint y: 189, distance: 225.4
click at [887, 189] on div at bounding box center [888, 180] width 29 height 85
click at [371, 217] on div at bounding box center [295, 240] width 455 height 79
drag, startPoint x: 290, startPoint y: 191, endPoint x: 187, endPoint y: 260, distance: 124.5
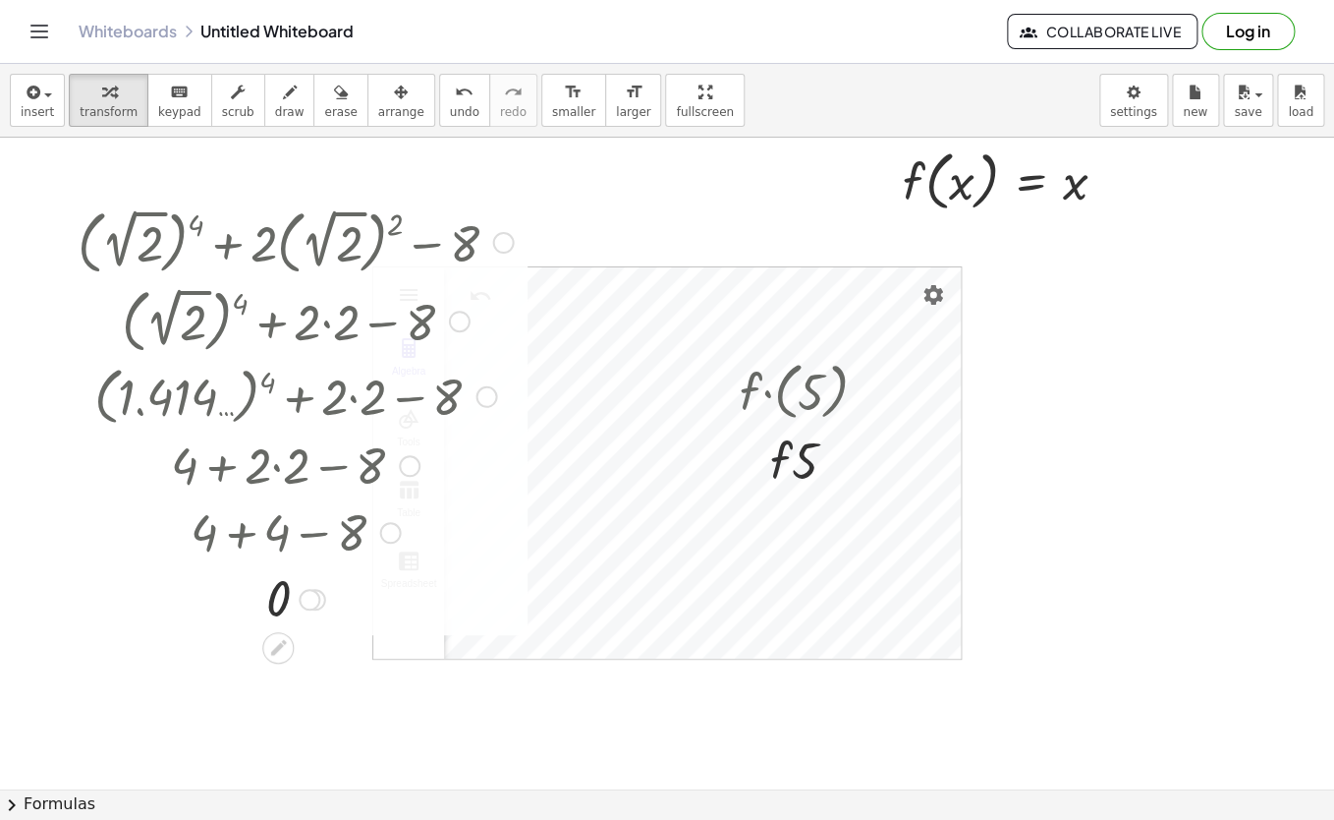
drag, startPoint x: 192, startPoint y: 260, endPoint x: 138, endPoint y: 318, distance: 79.3
click at [278, 243] on div "+ ( 2 √ 2 ) 4 + · 2 · ( 2 √ 2 ) 2 − 8 + ( 2 √ 2 ) 4 + · 2 · 2 − 8 + ( 1.414 … )…" at bounding box center [278, 243] width 0 height 0
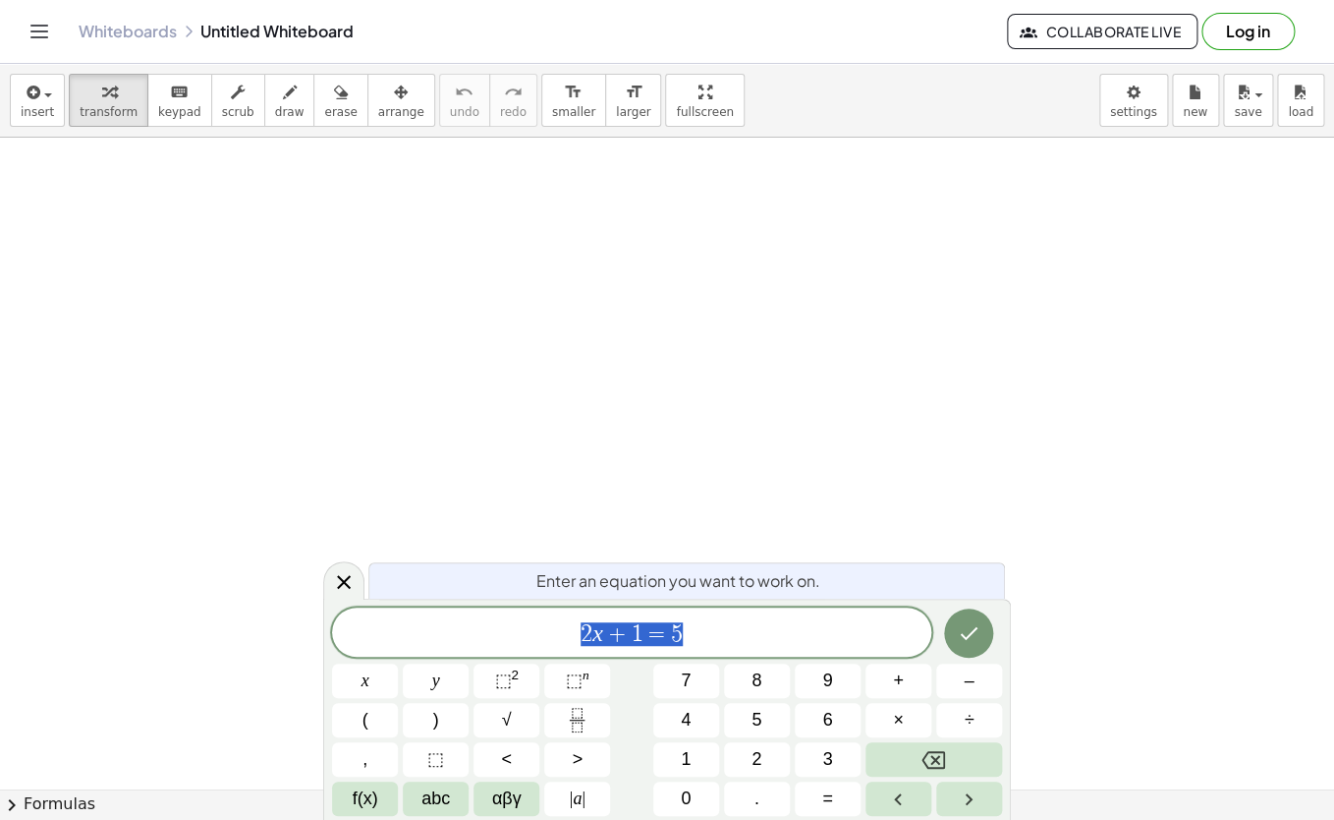
scroll to position [117, 11]
click at [354, 591] on icon at bounding box center [344, 582] width 24 height 24
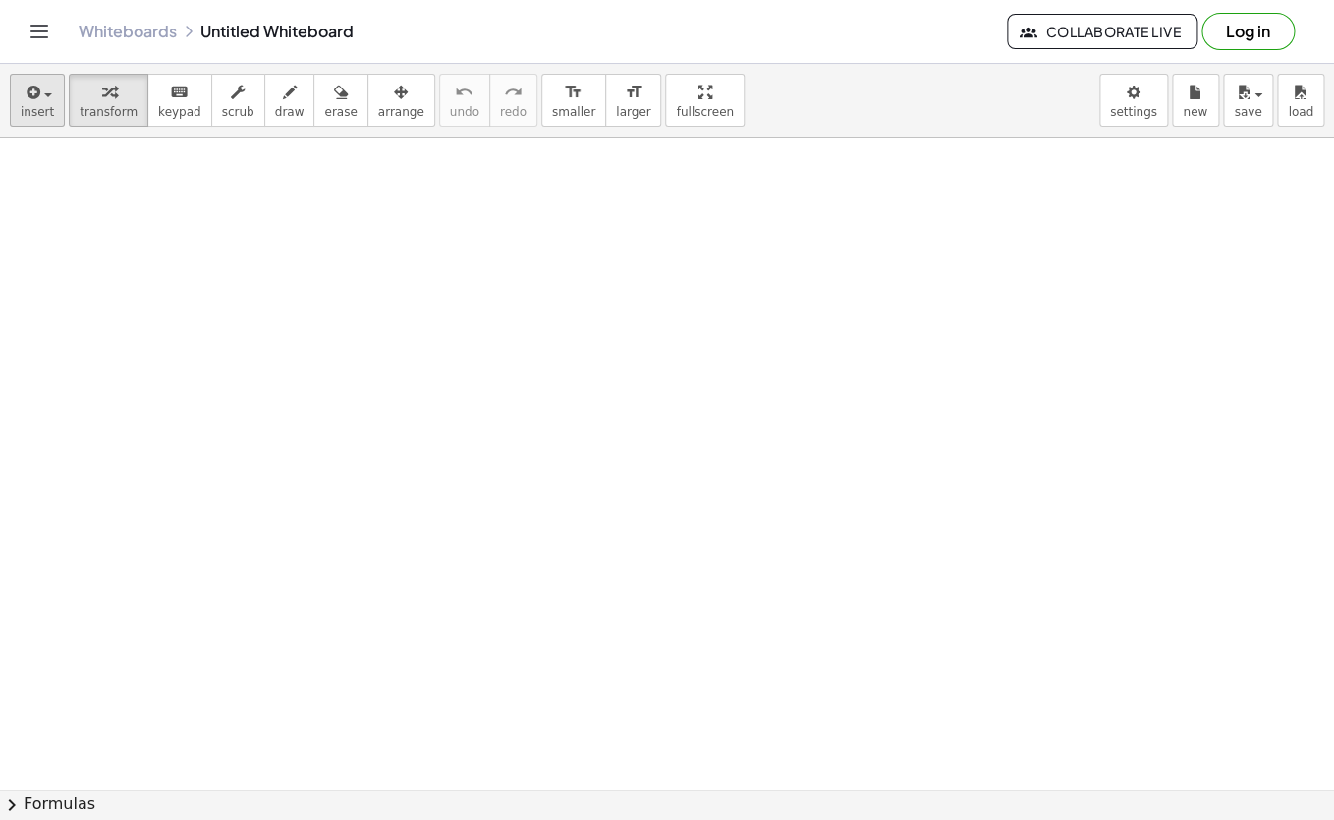
click at [33, 93] on icon "button" at bounding box center [32, 93] width 18 height 24
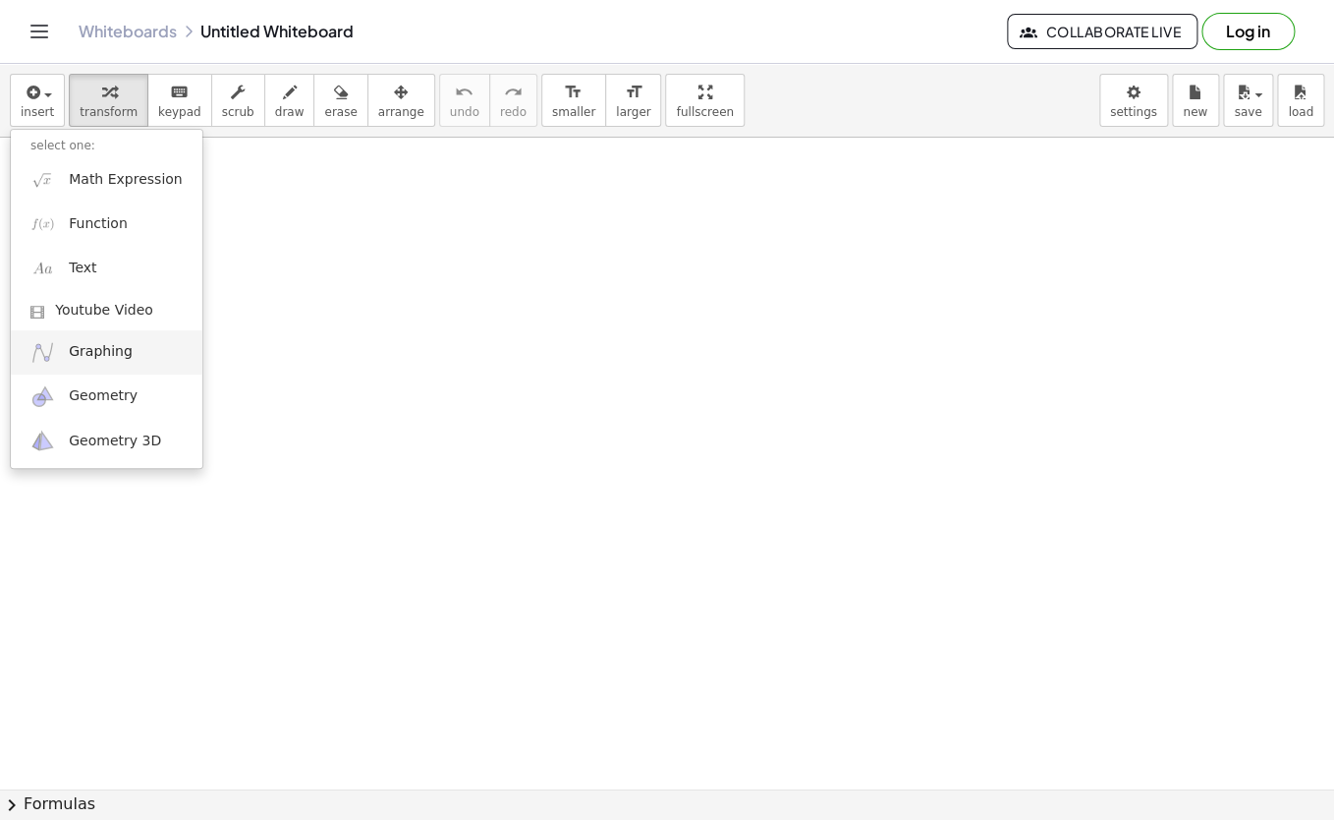
click at [119, 354] on span "Graphing" at bounding box center [101, 352] width 64 height 20
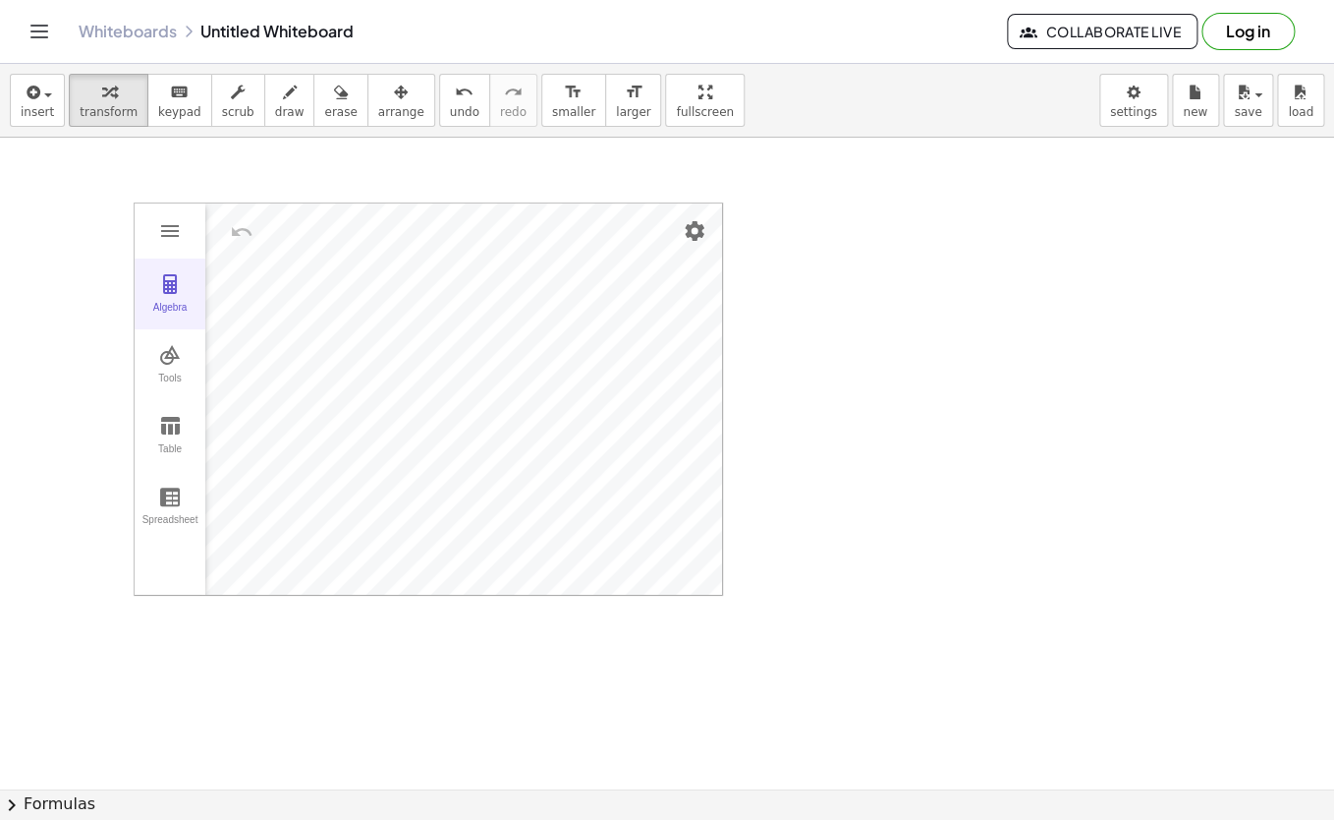
drag, startPoint x: 148, startPoint y: 218, endPoint x: 169, endPoint y: 311, distance: 94.6
click at [169, 311] on div "Algebra Tools Table Spreadsheet" at bounding box center [170, 398] width 71 height 391
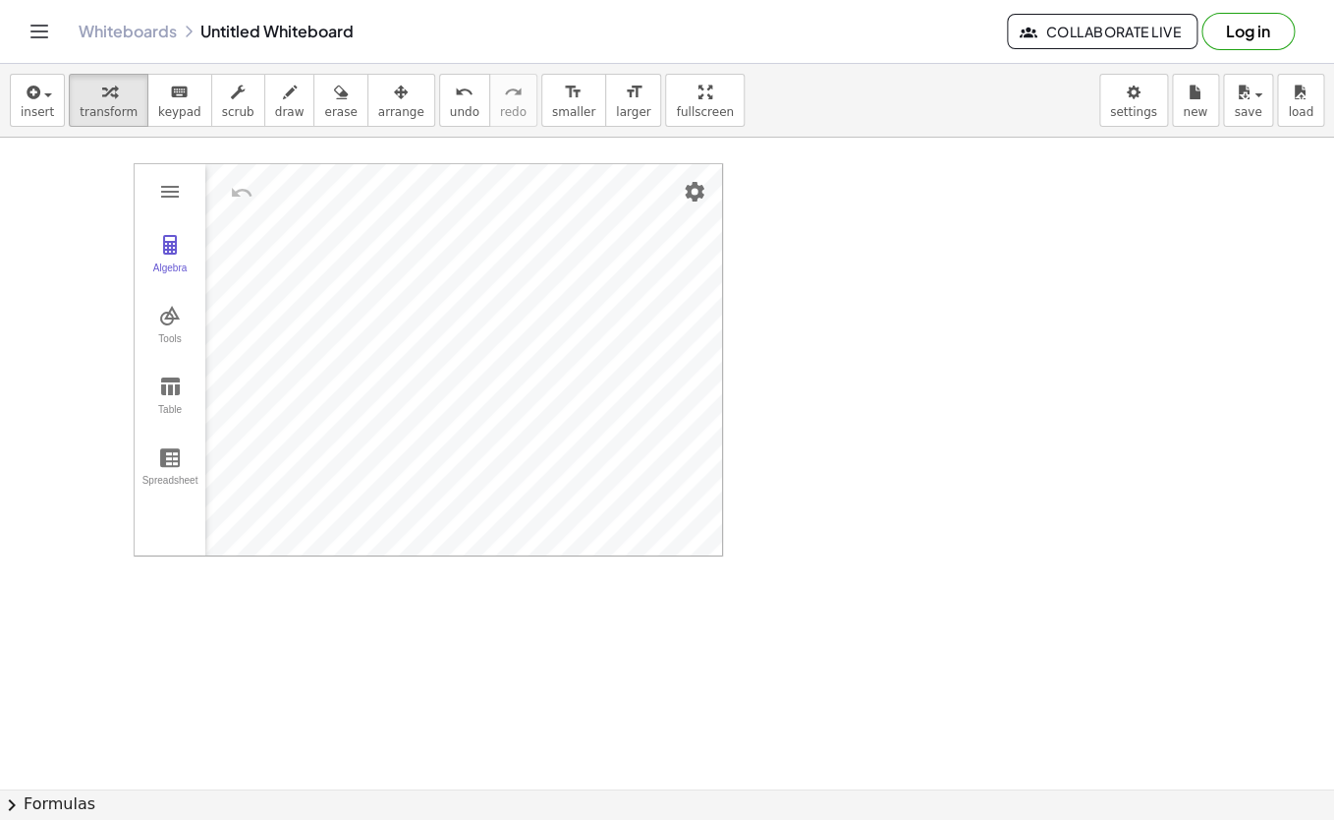
scroll to position [0, 0]
click at [177, 225] on img "Graphing Calculator" at bounding box center [170, 231] width 24 height 24
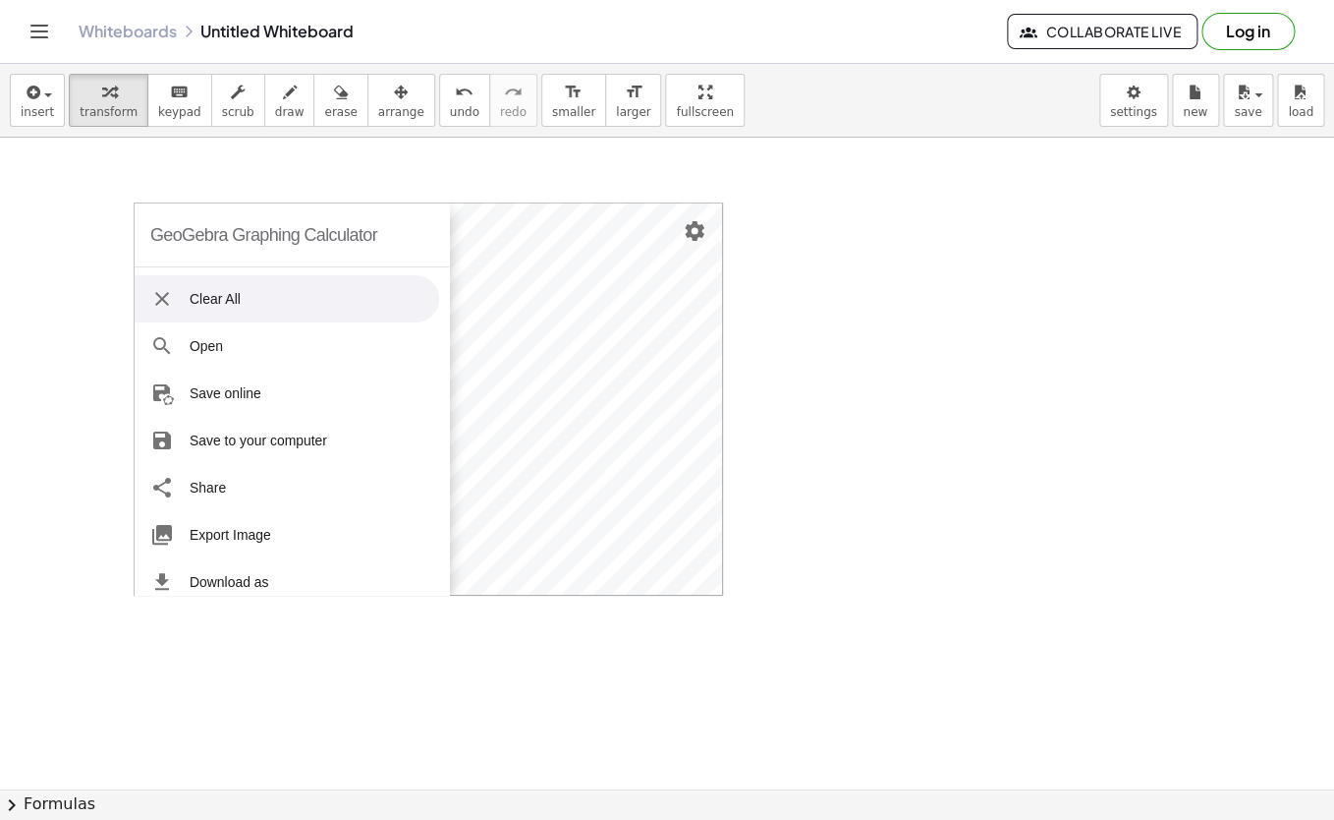
click at [176, 228] on div "GeoGebra Graphing Calculator" at bounding box center [263, 234] width 227 height 63
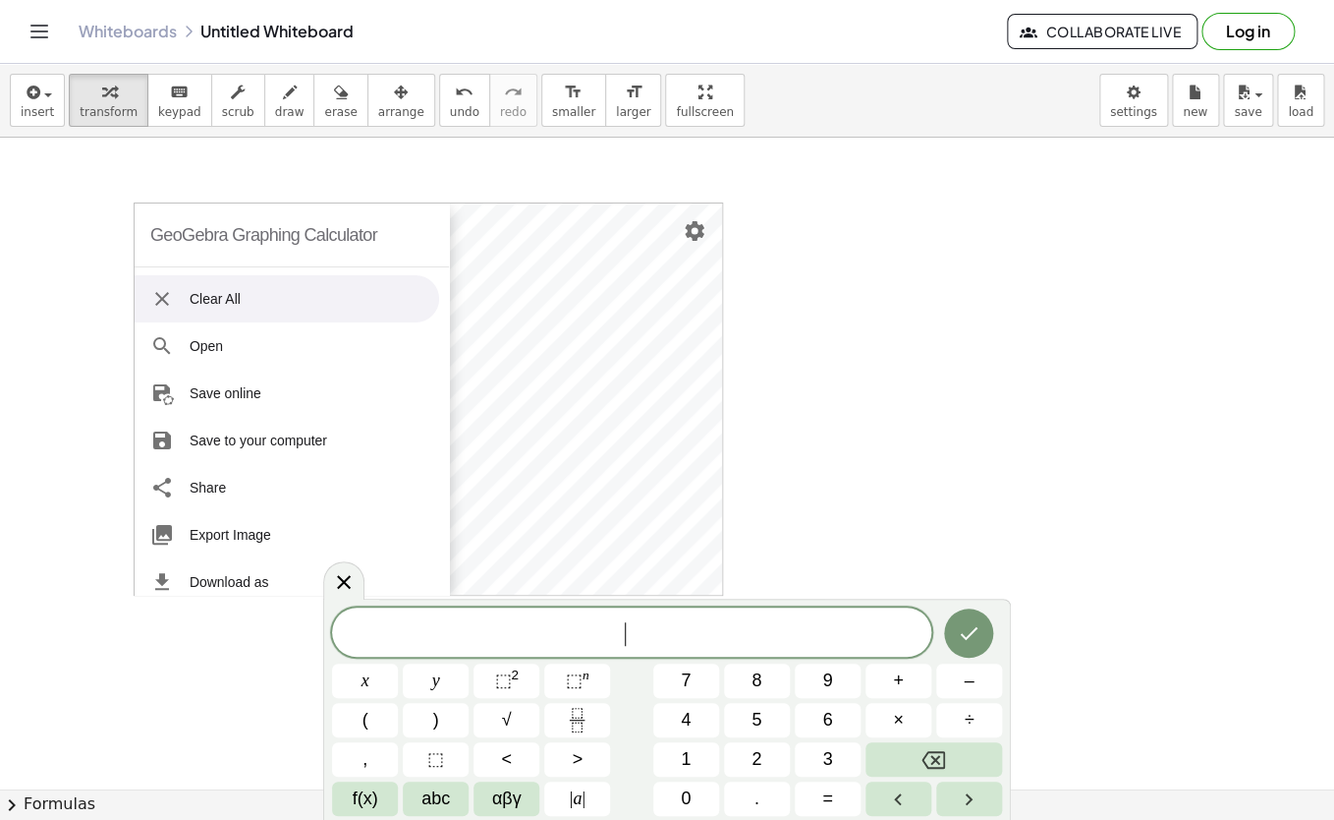
scroll to position [117, 11]
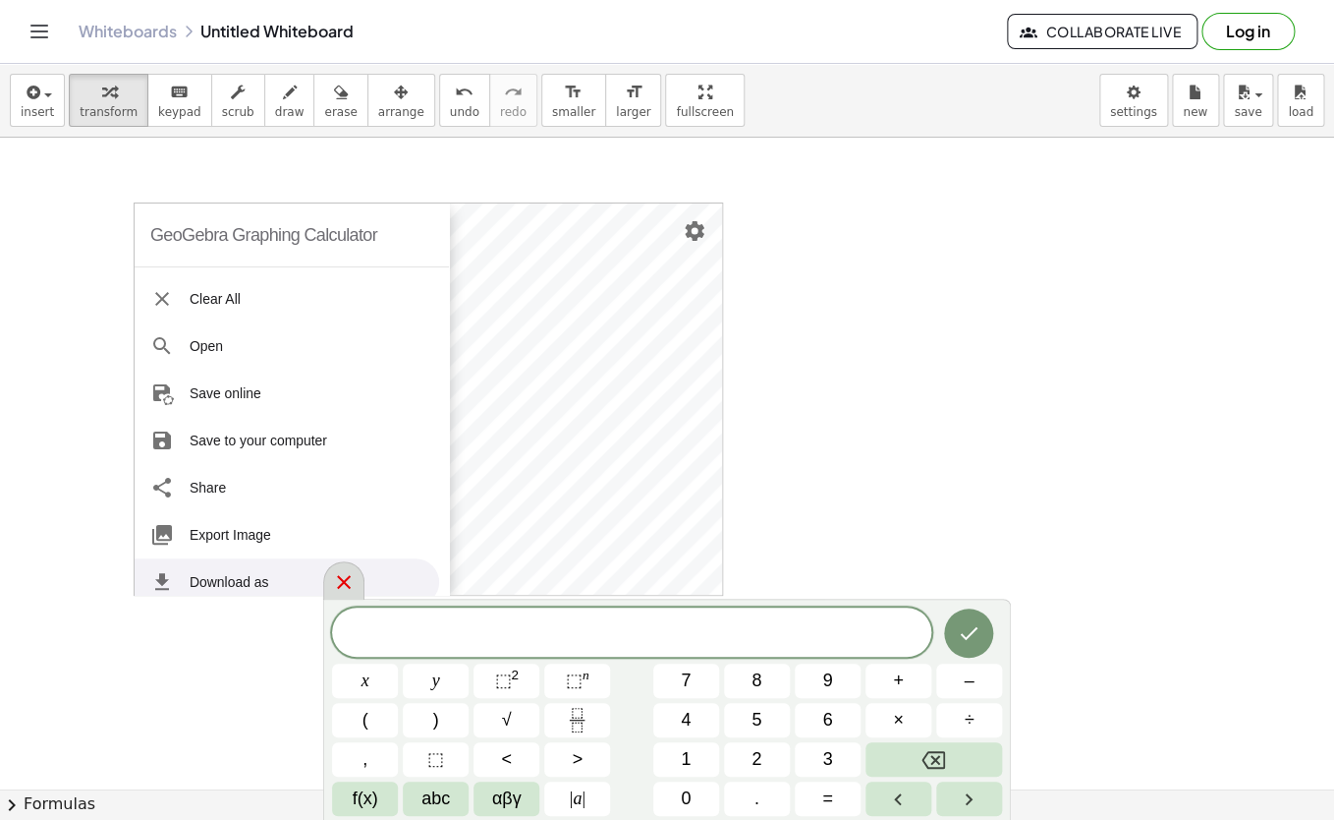
click at [336, 582] on icon at bounding box center [344, 582] width 24 height 24
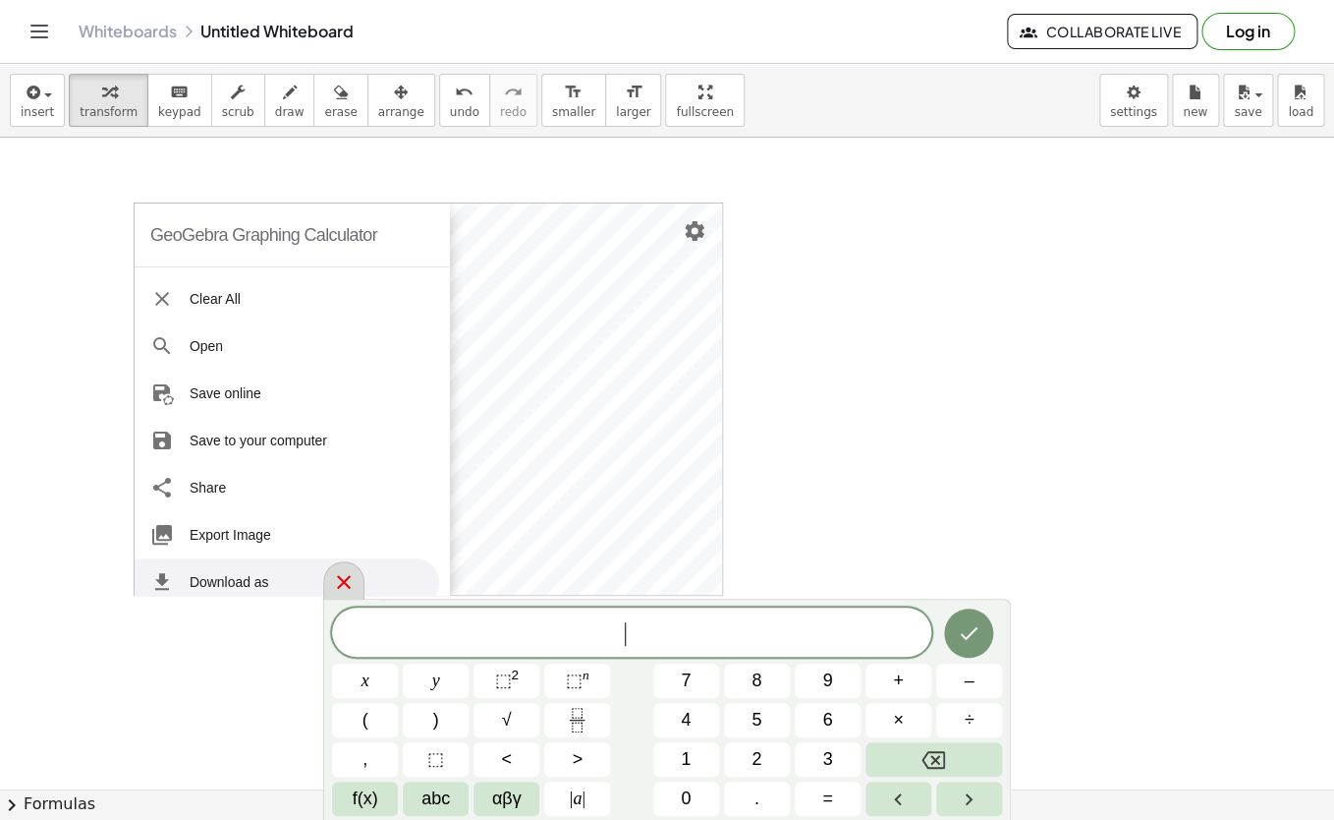
click at [350, 576] on icon at bounding box center [344, 582] width 14 height 14
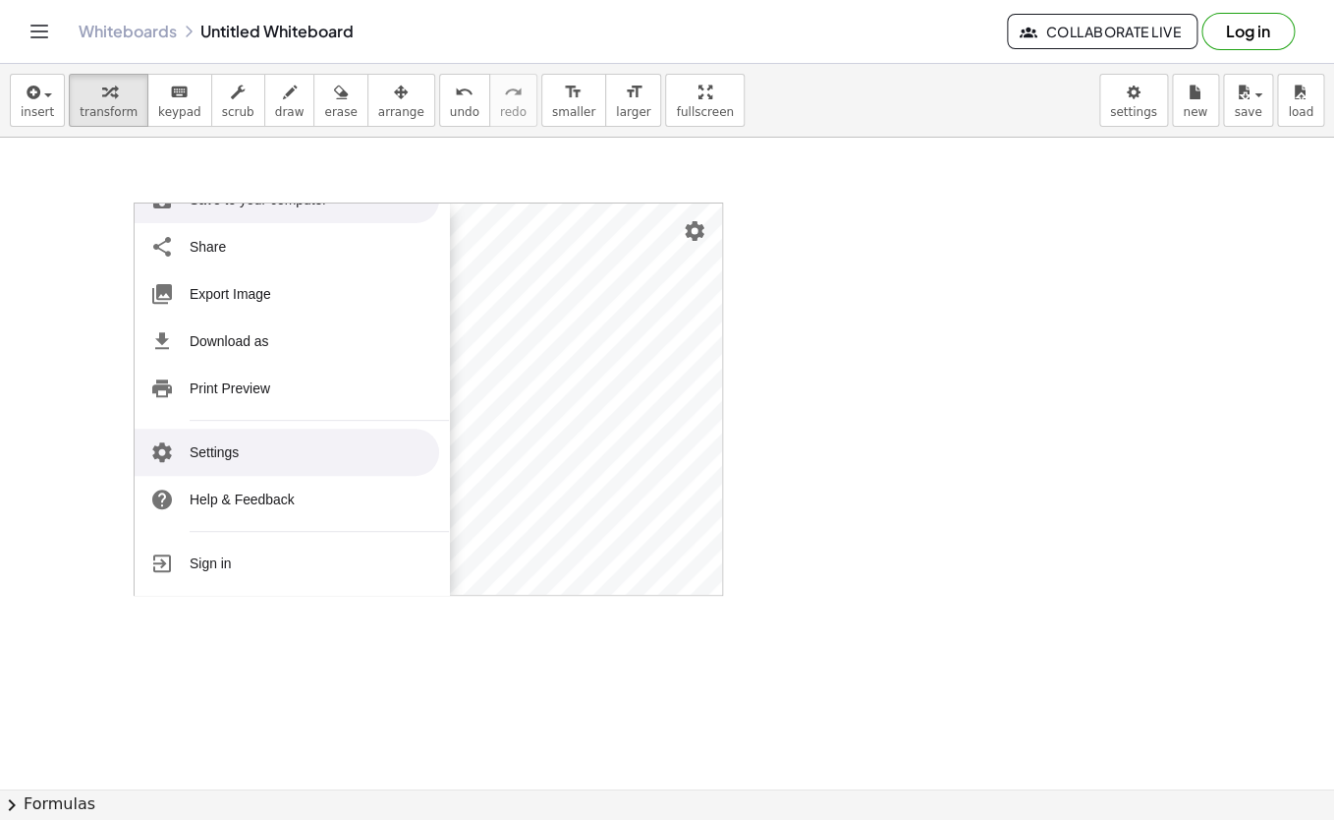
scroll to position [0, 0]
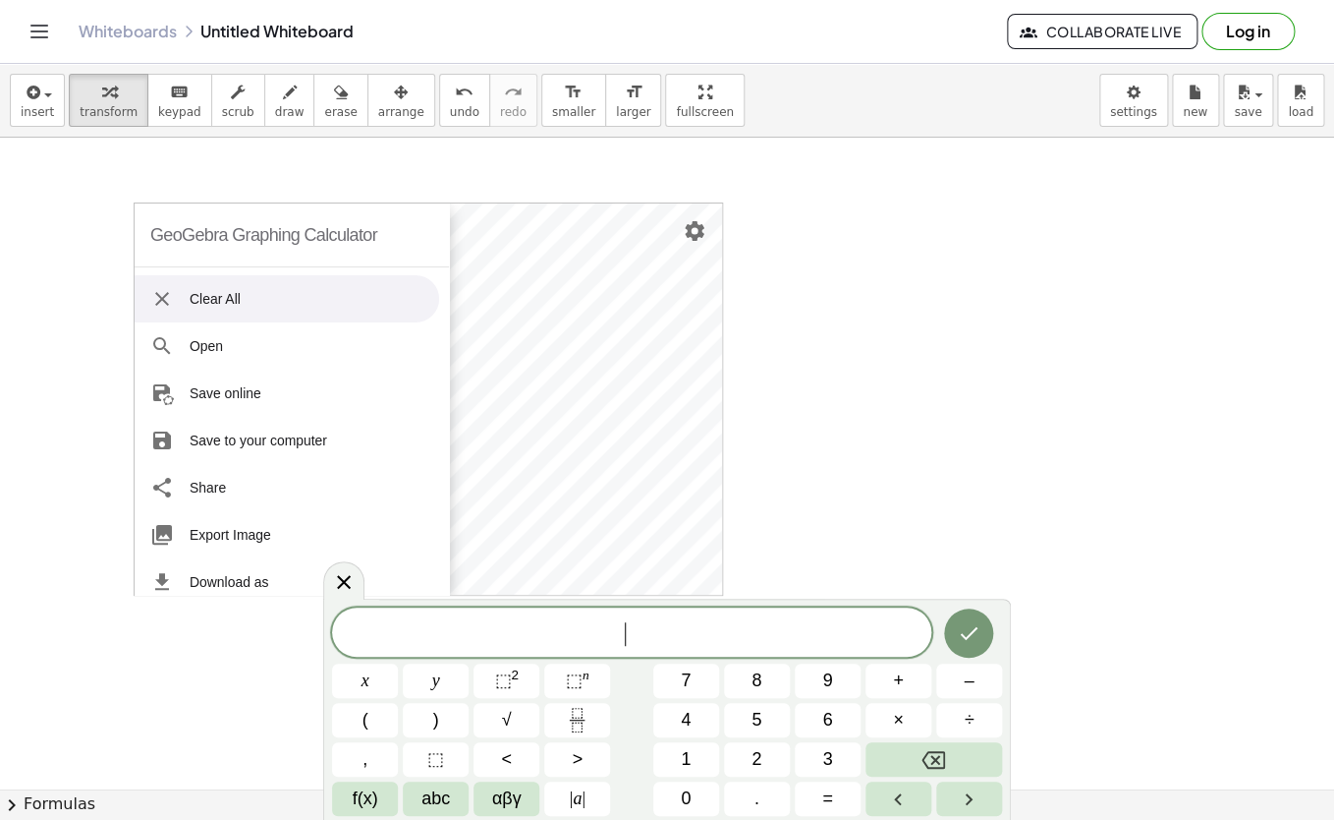
scroll to position [117, 11]
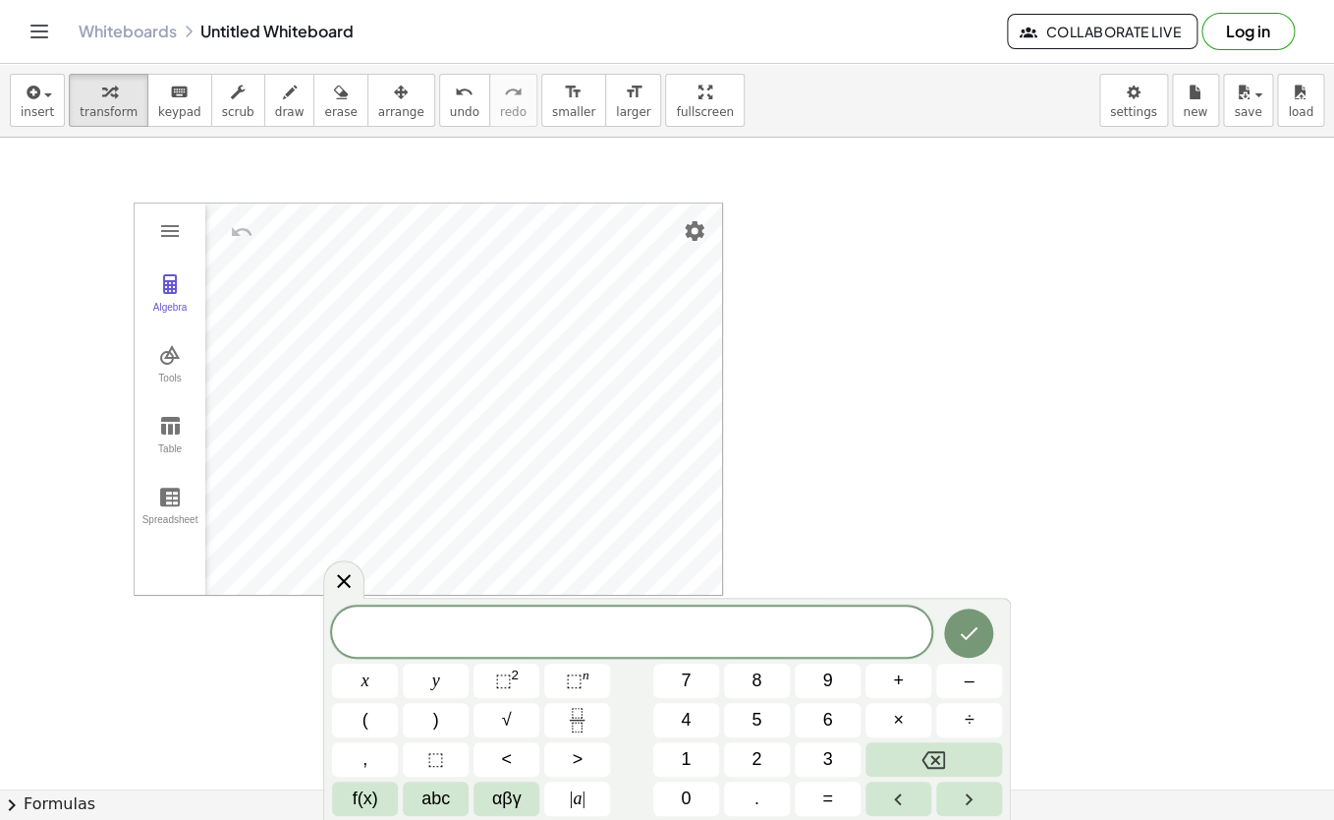
drag, startPoint x: 155, startPoint y: 580, endPoint x: 158, endPoint y: 623, distance: 43.3
click at [345, 592] on icon at bounding box center [344, 581] width 24 height 24
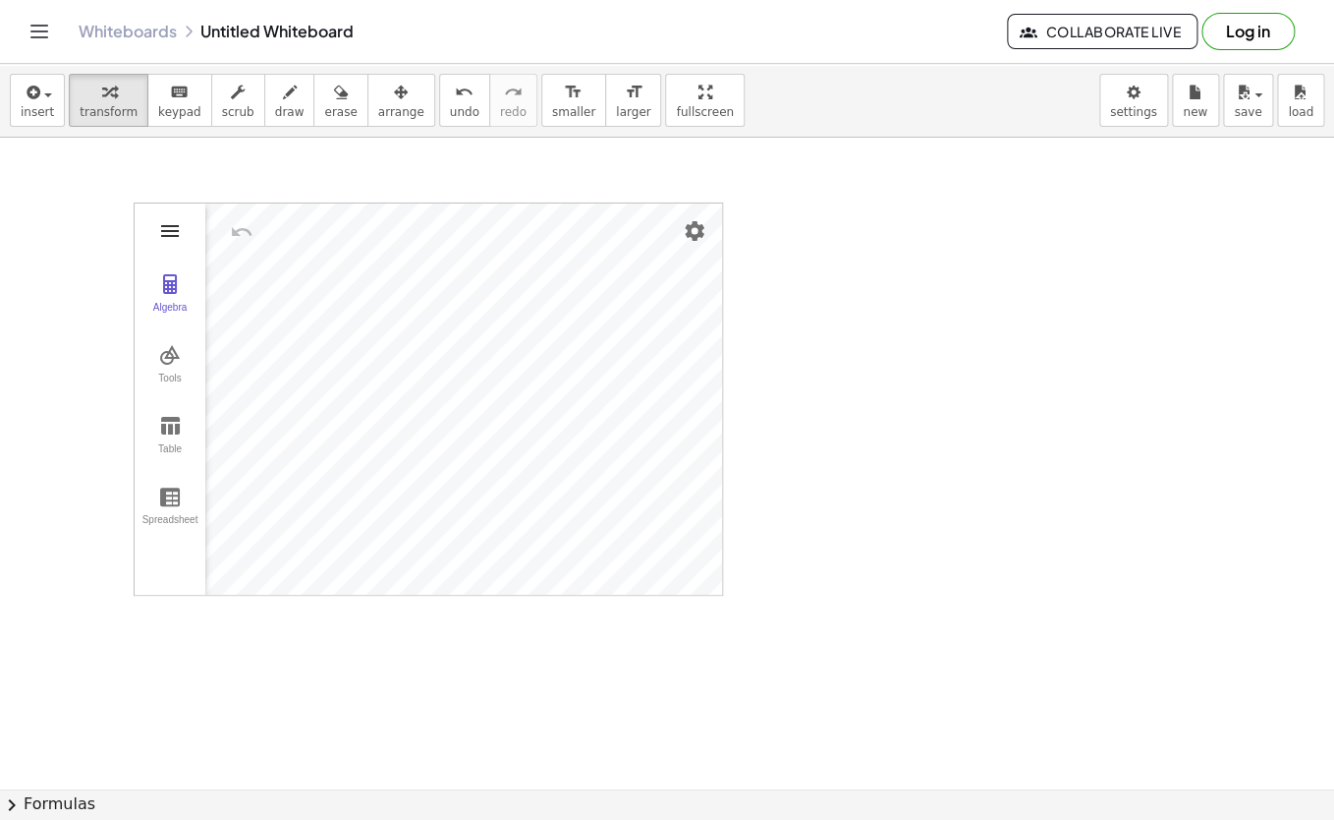
click at [175, 234] on img "Graphing Calculator" at bounding box center [170, 231] width 24 height 24
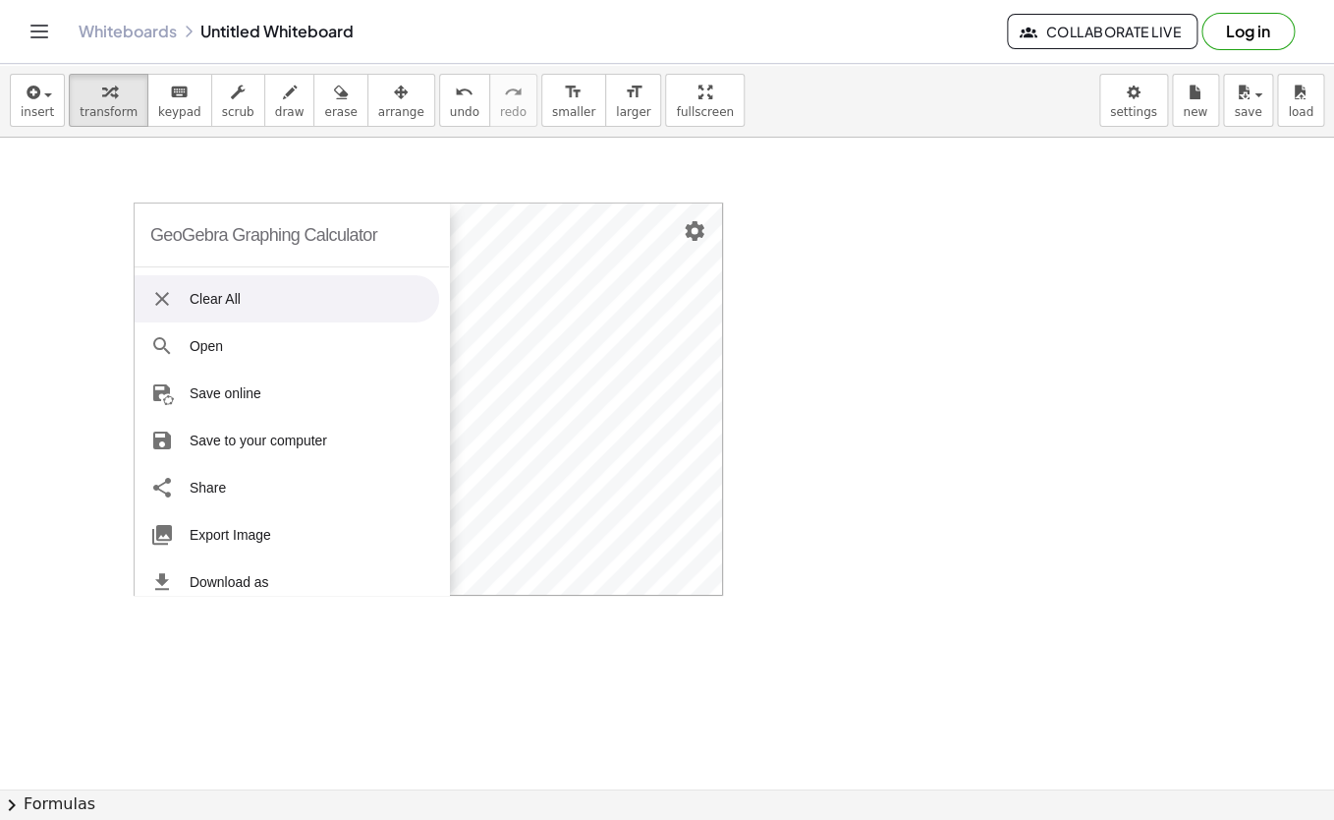
click at [176, 234] on div "GeoGebra Graphing Calculator" at bounding box center [263, 234] width 227 height 63
click at [167, 307] on img "Graphing Calculator" at bounding box center [162, 299] width 24 height 24
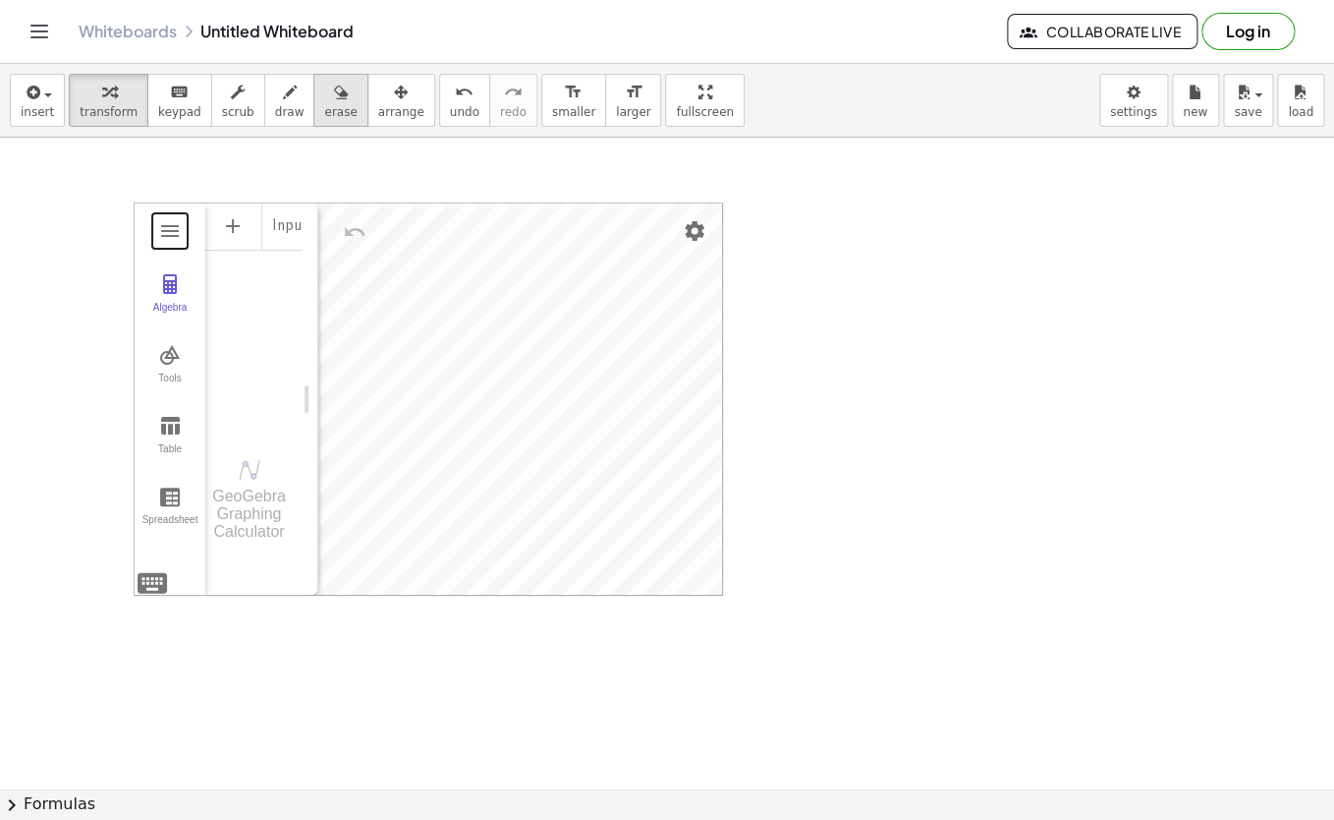
click at [334, 94] on icon "button" at bounding box center [341, 93] width 14 height 24
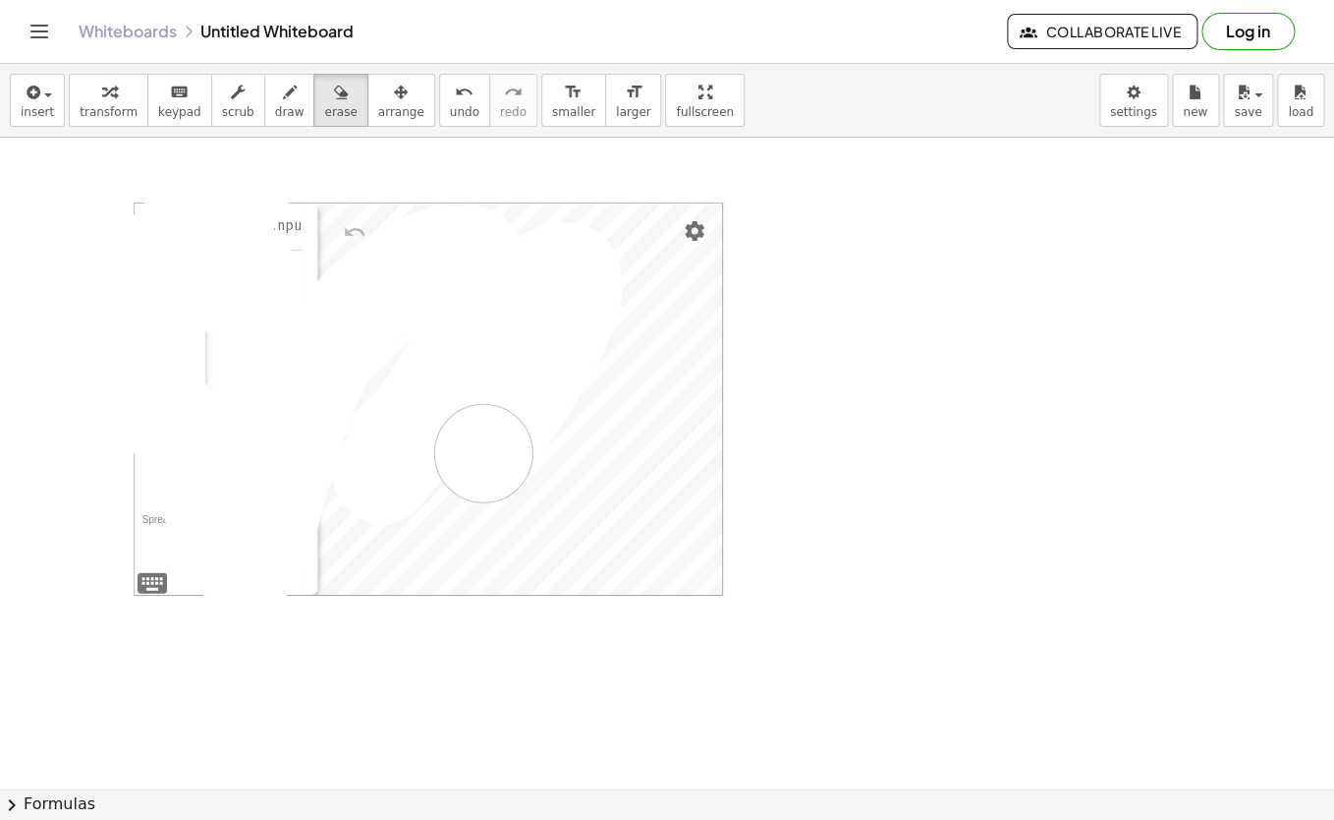
drag, startPoint x: 250, startPoint y: 277, endPoint x: 476, endPoint y: 485, distance: 307.4
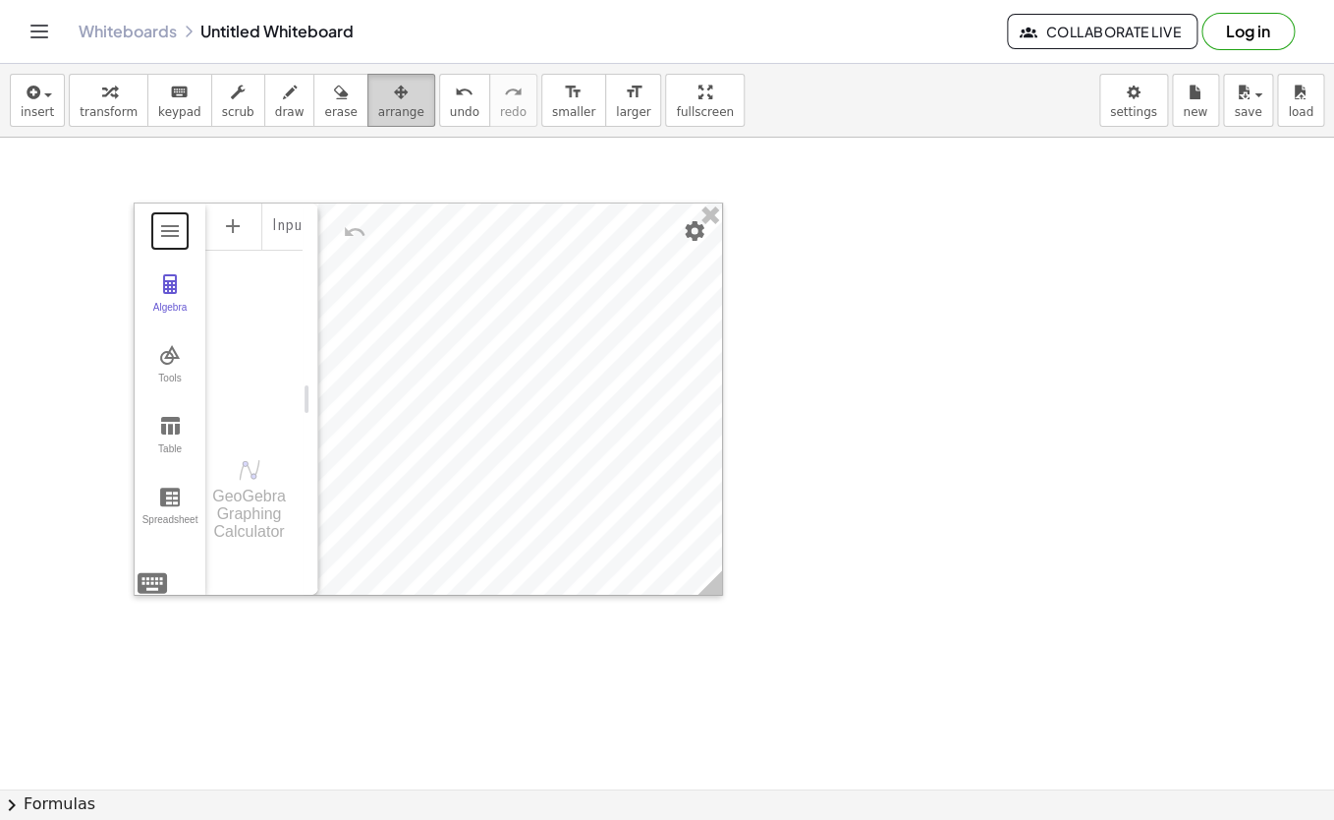
click at [378, 93] on div "button" at bounding box center [401, 92] width 46 height 24
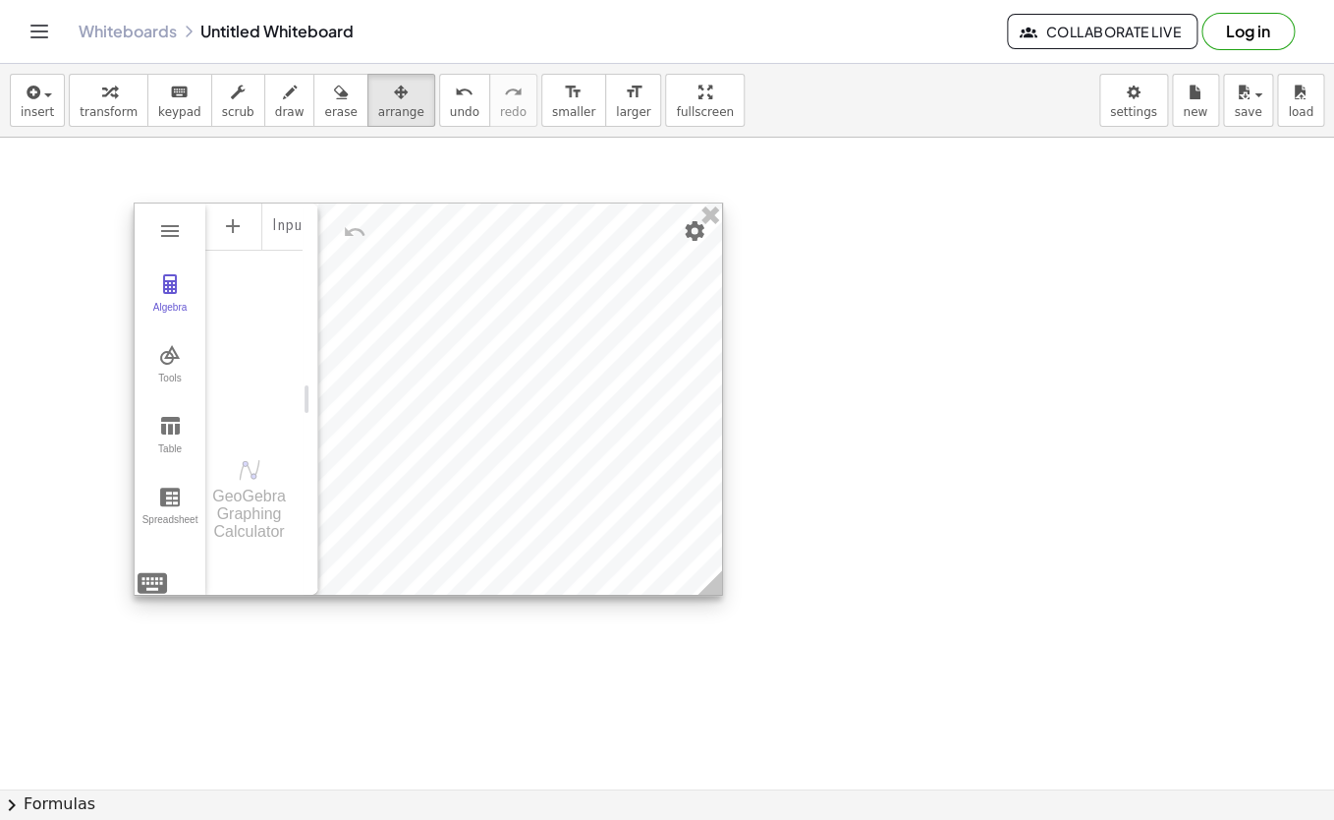
drag, startPoint x: 339, startPoint y: 242, endPoint x: 647, endPoint y: 458, distance: 375.9
click at [647, 458] on div "GeoGebra Graphing Calculator Clear All Open Save online Save to your computer S…" at bounding box center [429, 398] width 590 height 393
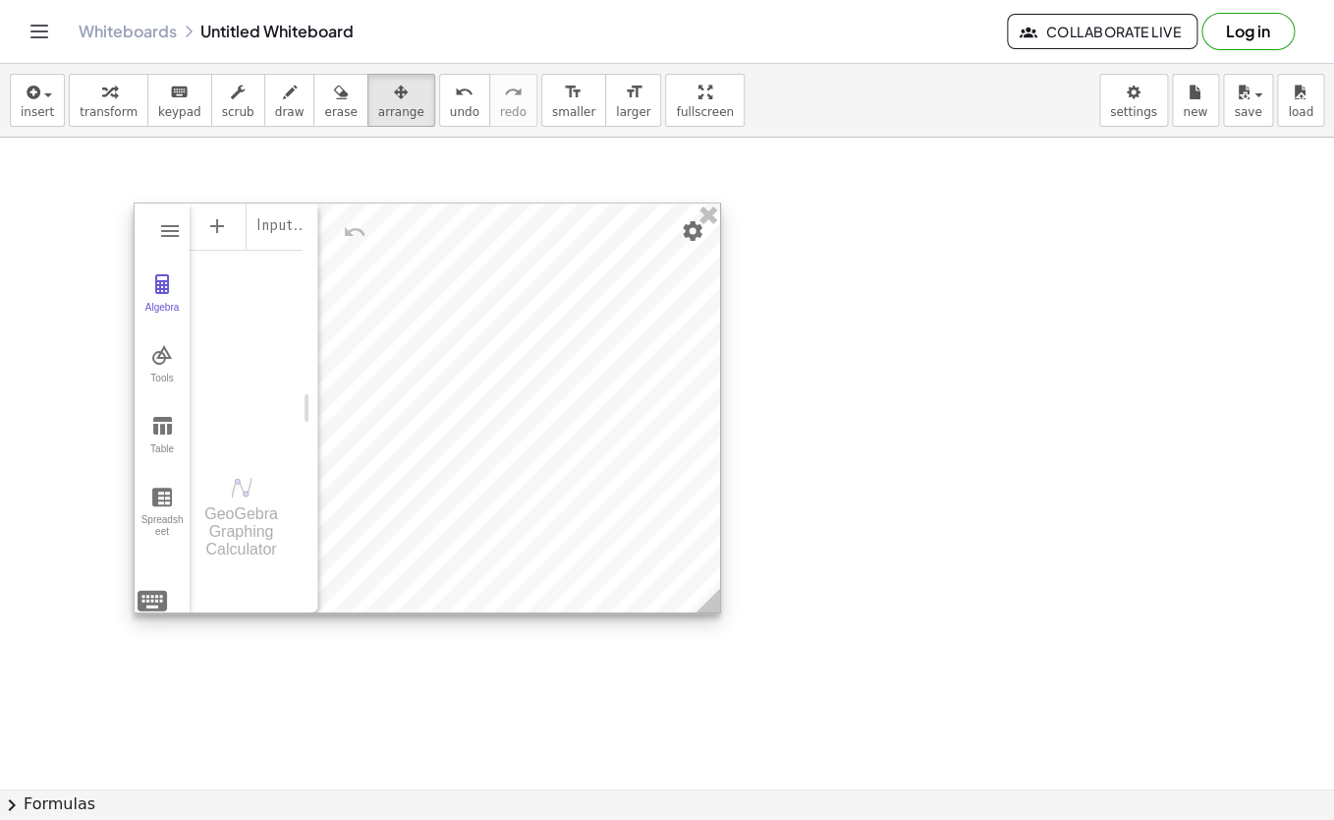
drag, startPoint x: 719, startPoint y: 591, endPoint x: 720, endPoint y: 608, distance: 17.7
click at [720, 608] on icon at bounding box center [708, 600] width 25 height 25
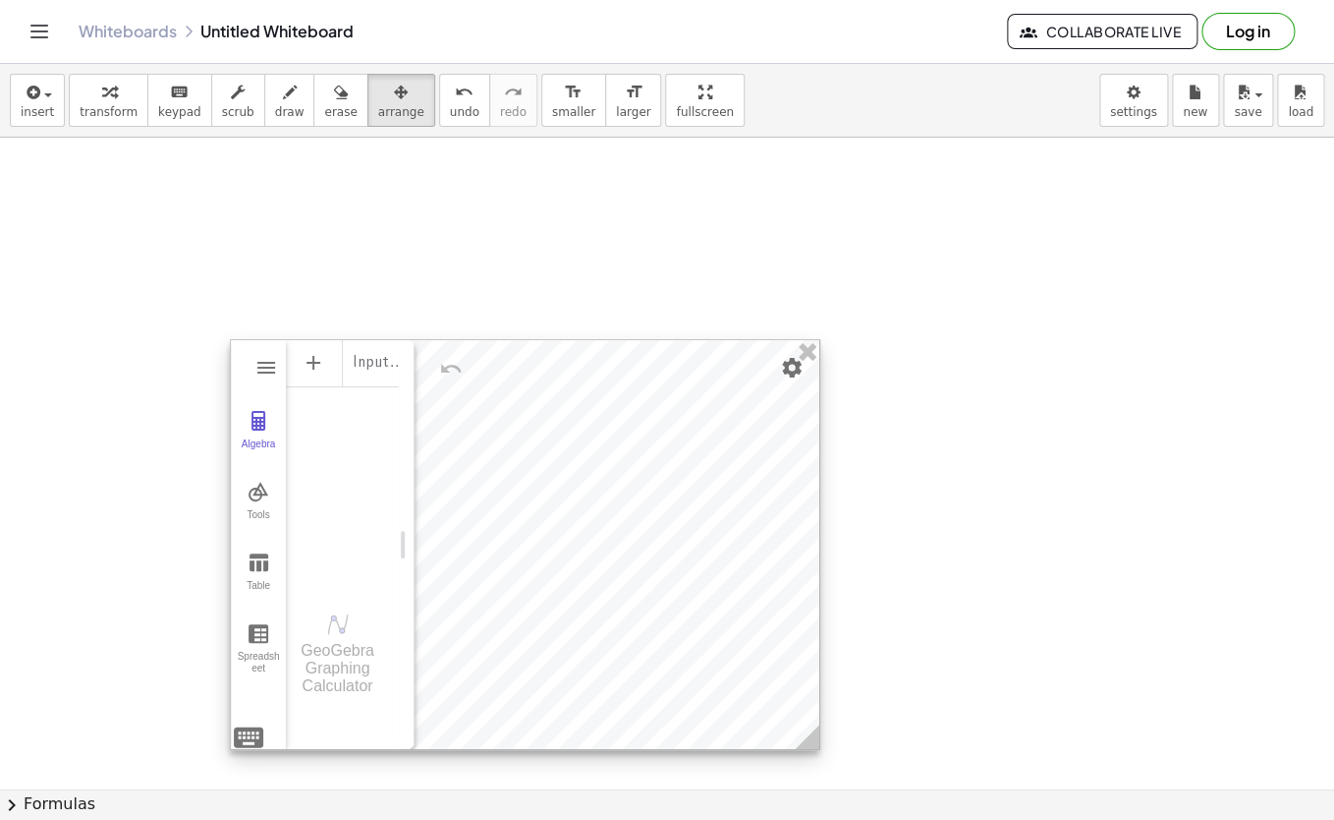
drag, startPoint x: 382, startPoint y: 235, endPoint x: 479, endPoint y: 368, distance: 164.7
click at [479, 369] on div at bounding box center [525, 544] width 589 height 409
click at [479, 368] on div at bounding box center [525, 542] width 589 height 409
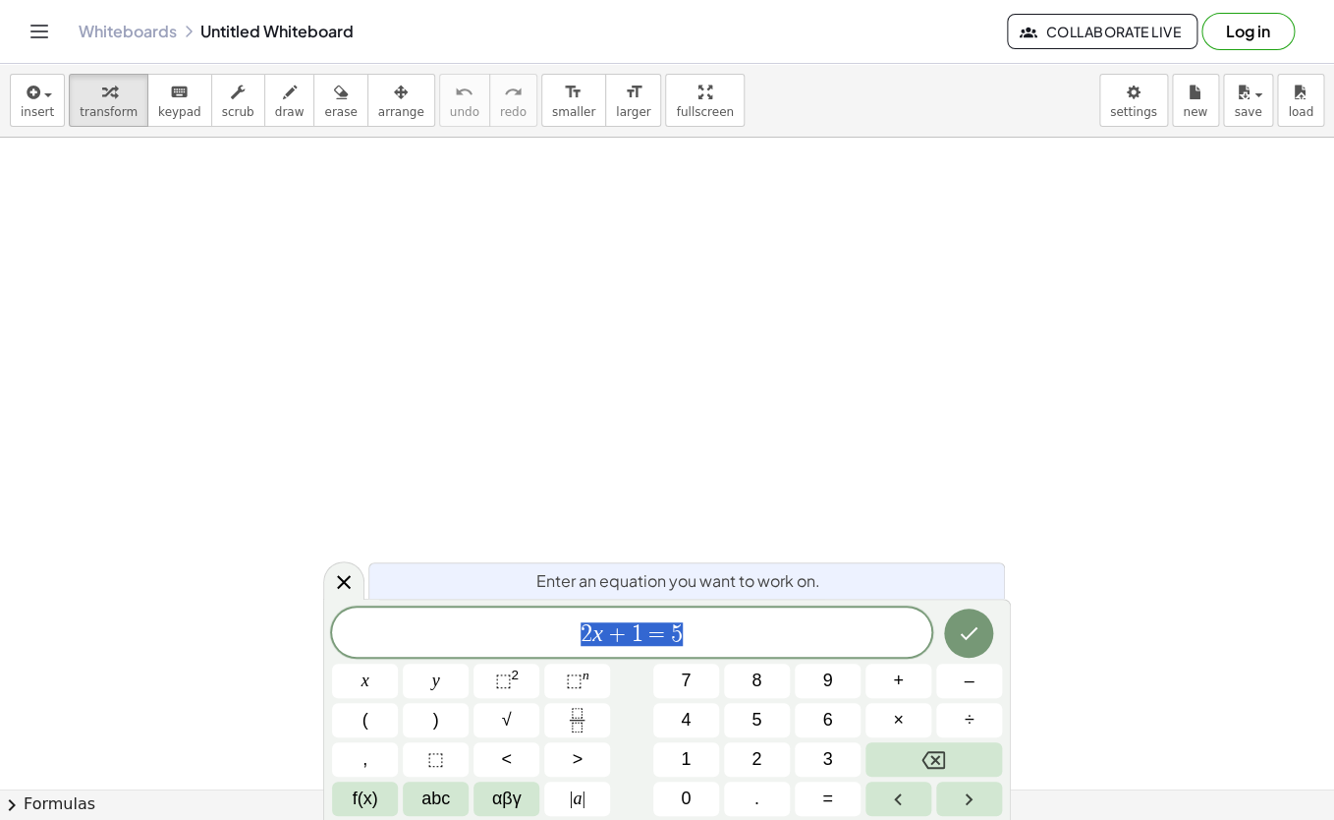
scroll to position [117, 11]
click at [367, 801] on span "f(x)" at bounding box center [366, 798] width 26 height 27
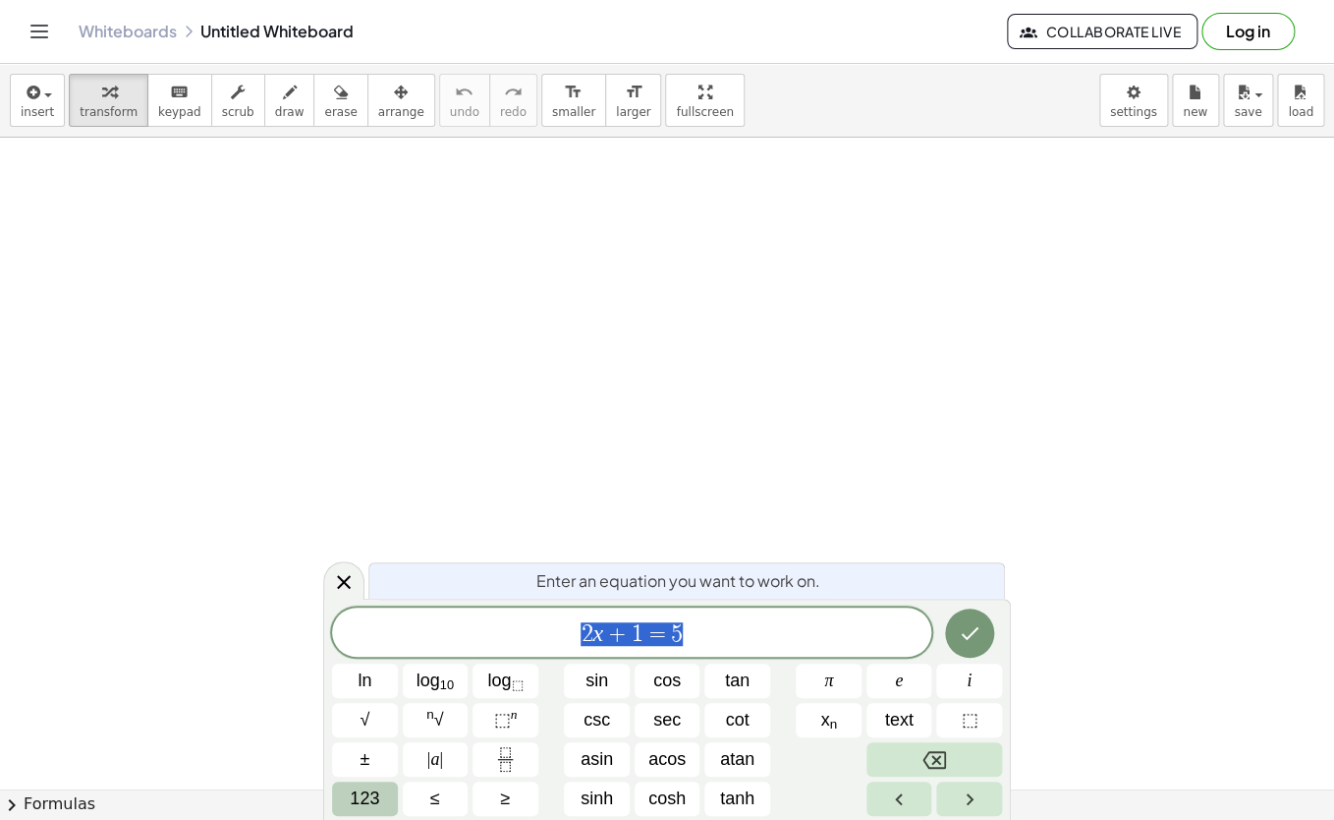
click at [368, 803] on span "123" at bounding box center [364, 798] width 29 height 27
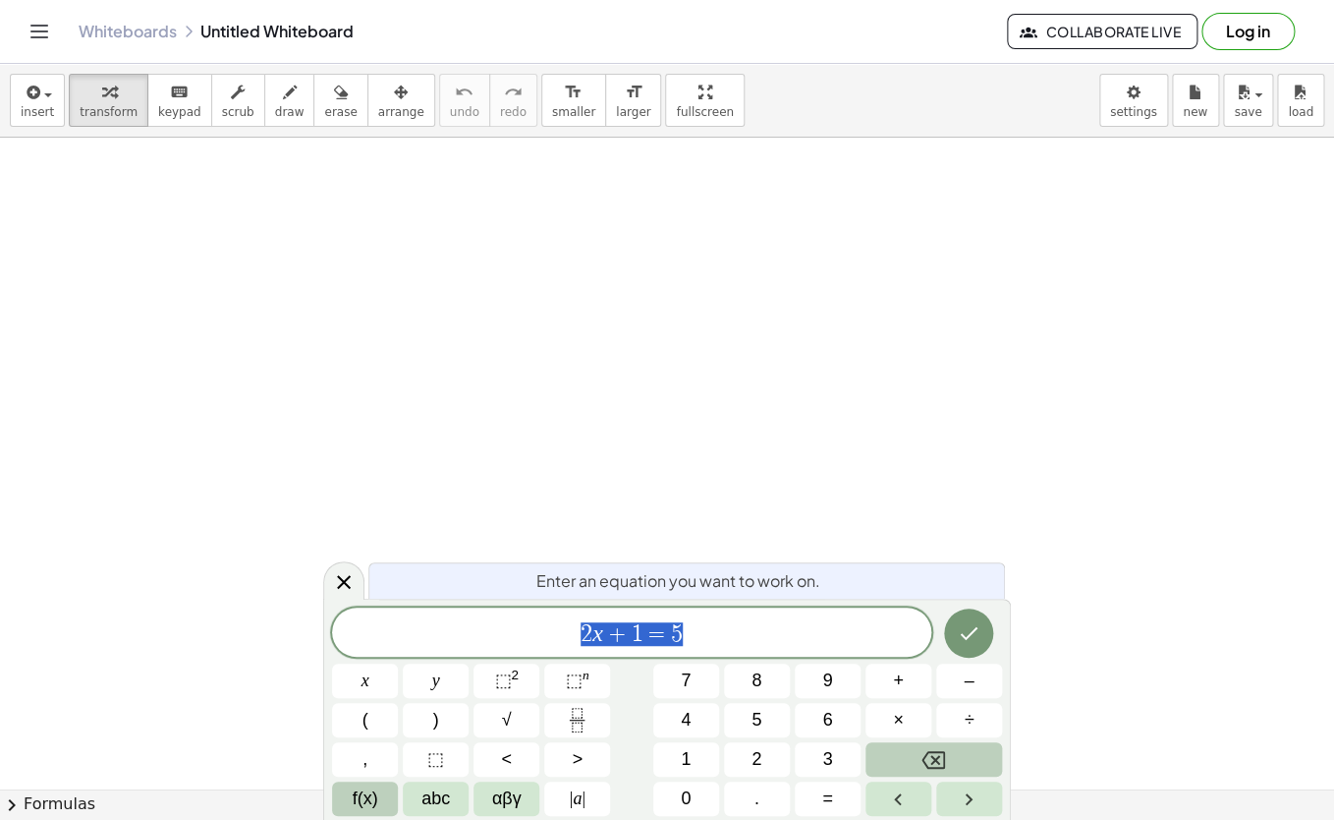
click at [368, 803] on span "f(x)" at bounding box center [366, 798] width 26 height 27
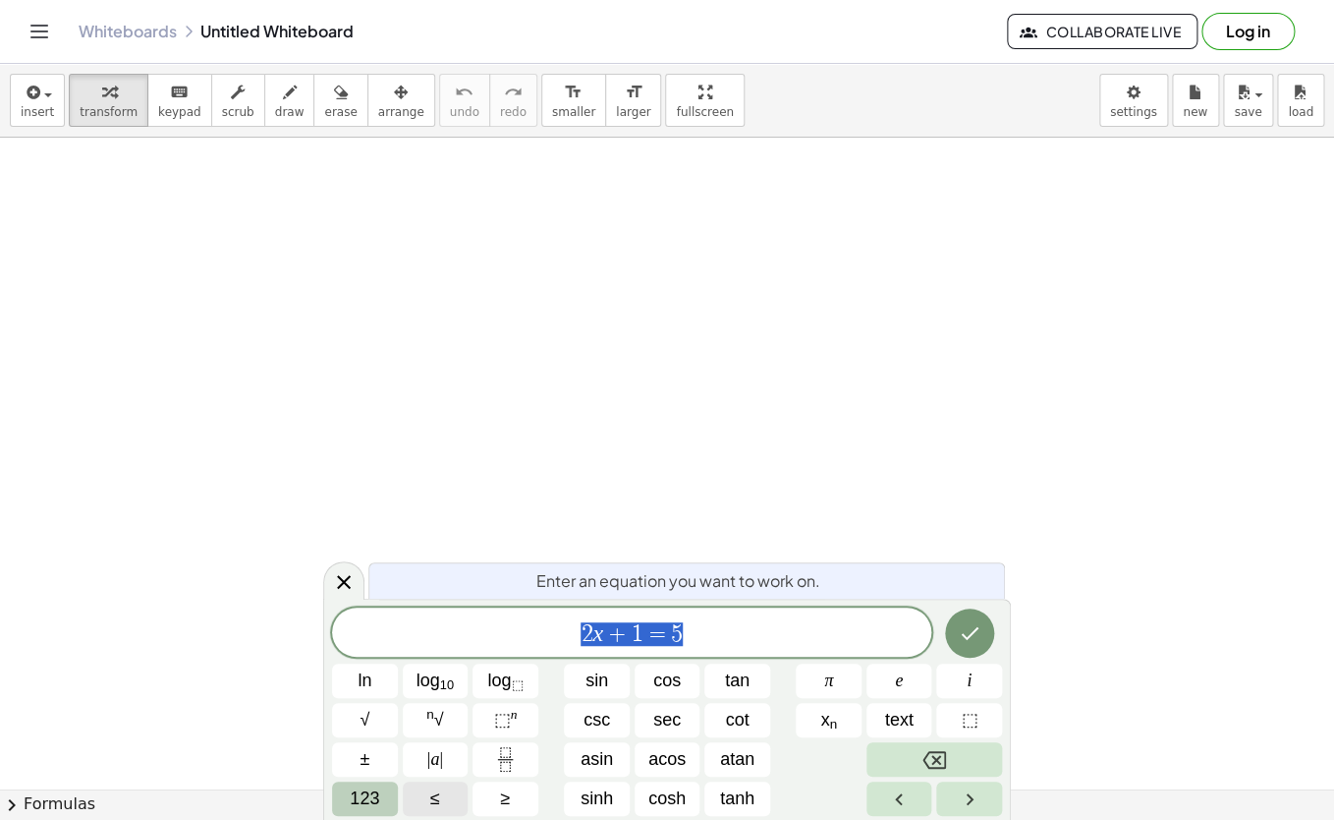
click at [368, 803] on span "123" at bounding box center [364, 798] width 29 height 27
